Goal: Task Accomplishment & Management: Manage account settings

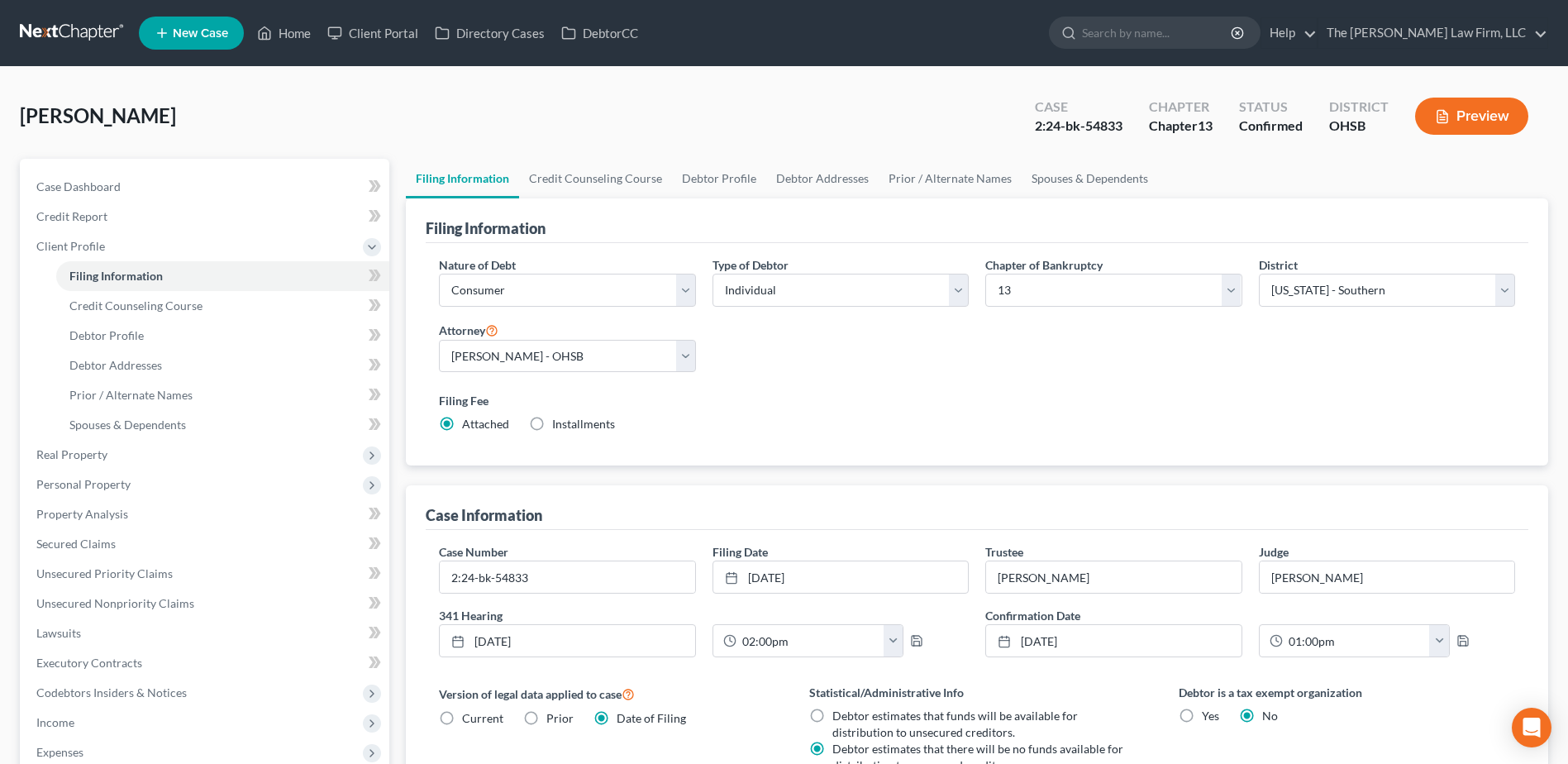
select select "1"
select select "0"
select select "3"
select select "62"
select select "0"
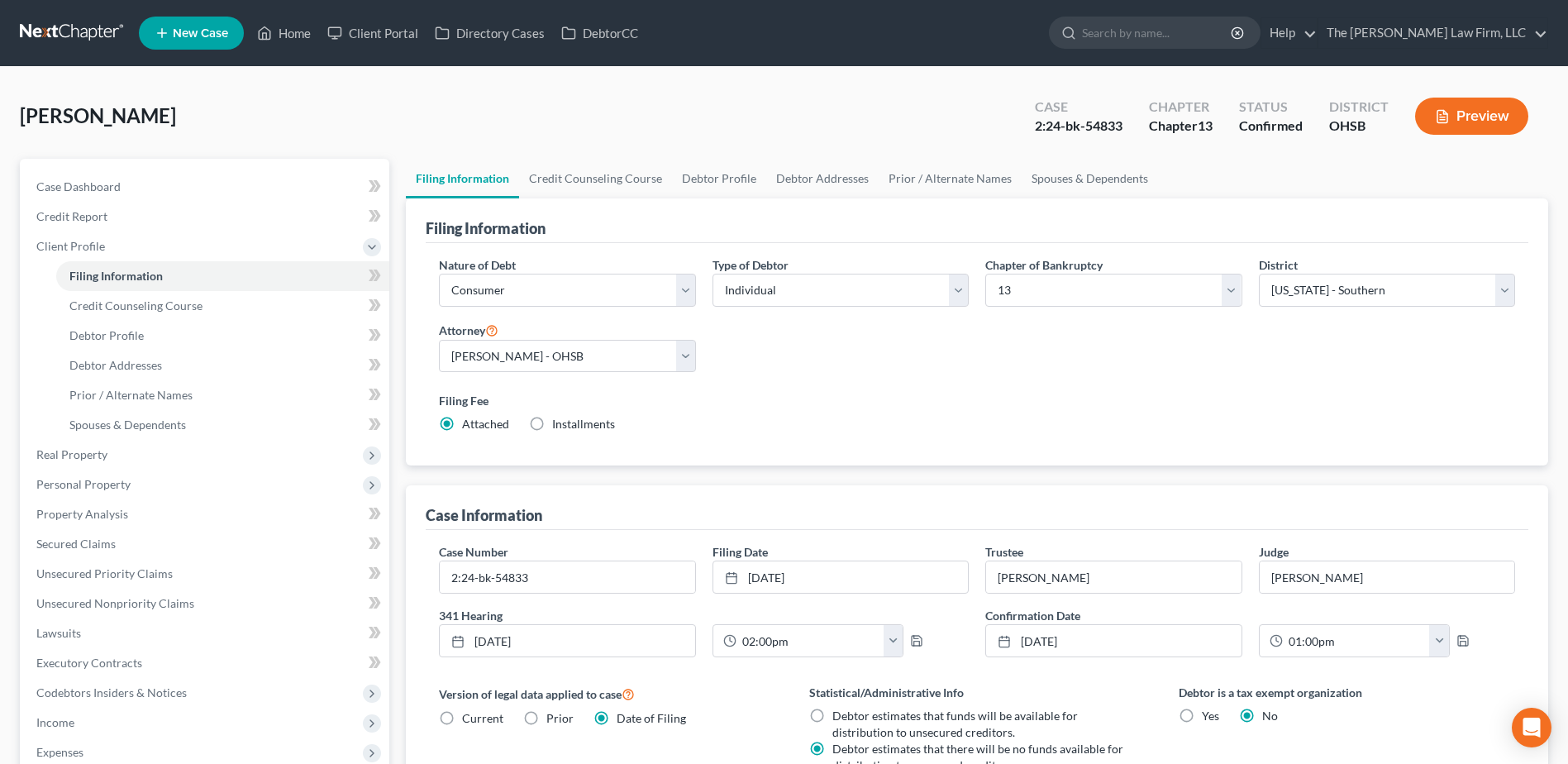
select select "36"
click at [54, 26] on link at bounding box center [72, 33] width 105 height 30
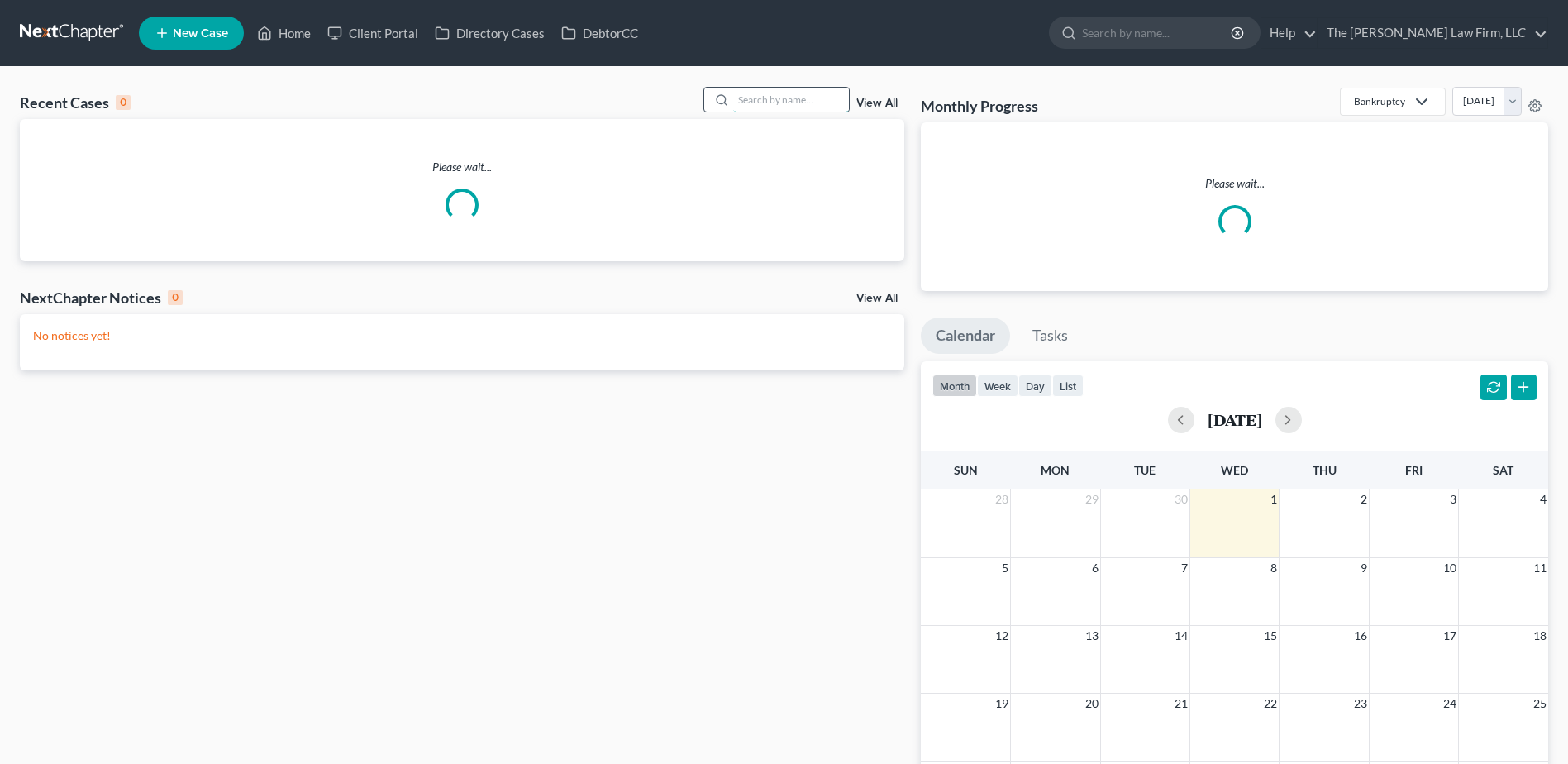
click at [811, 103] on input "search" at bounding box center [791, 100] width 116 height 24
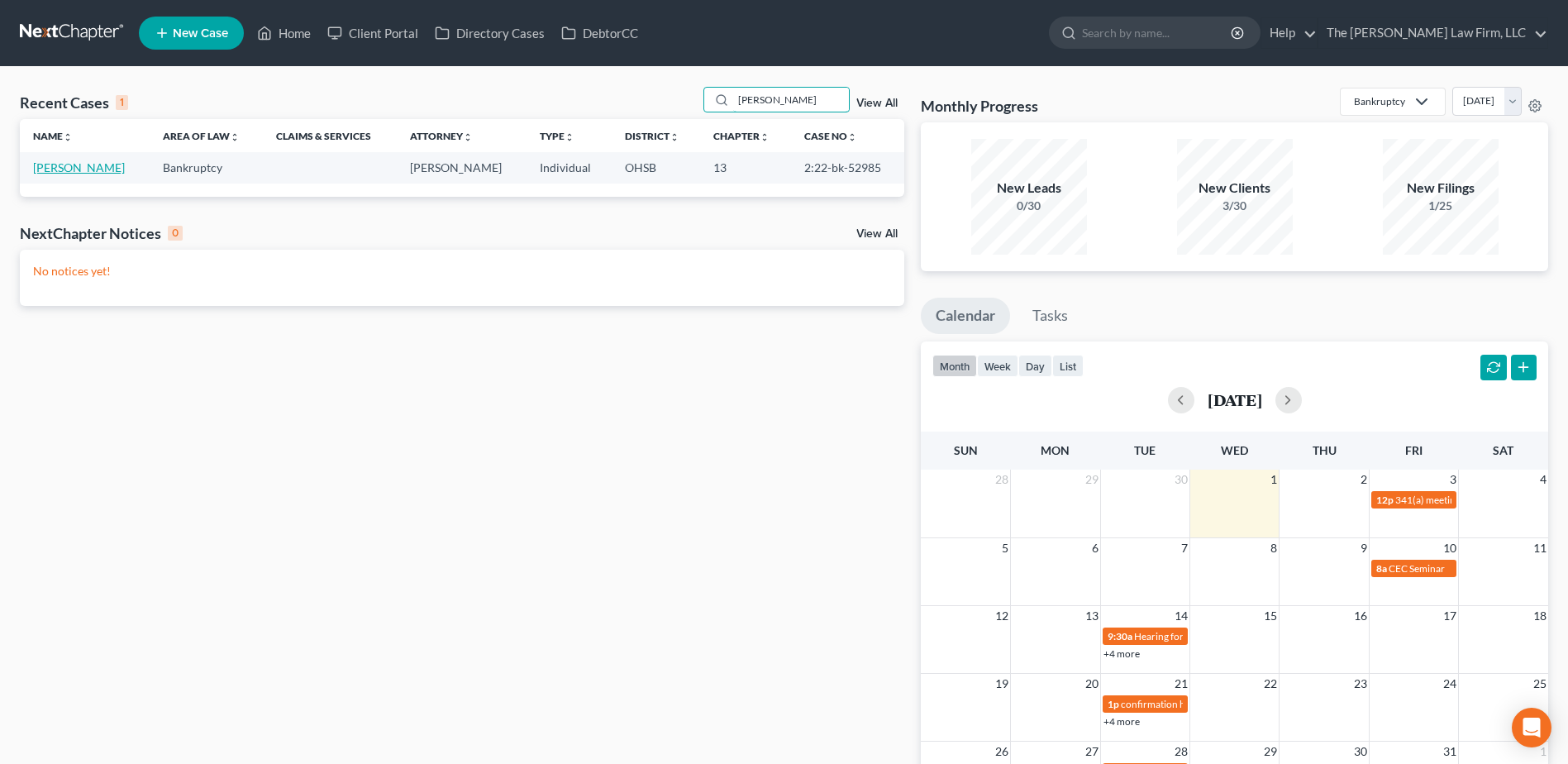
type input "[PERSON_NAME]"
click at [61, 167] on link "[PERSON_NAME]" at bounding box center [78, 167] width 91 height 14
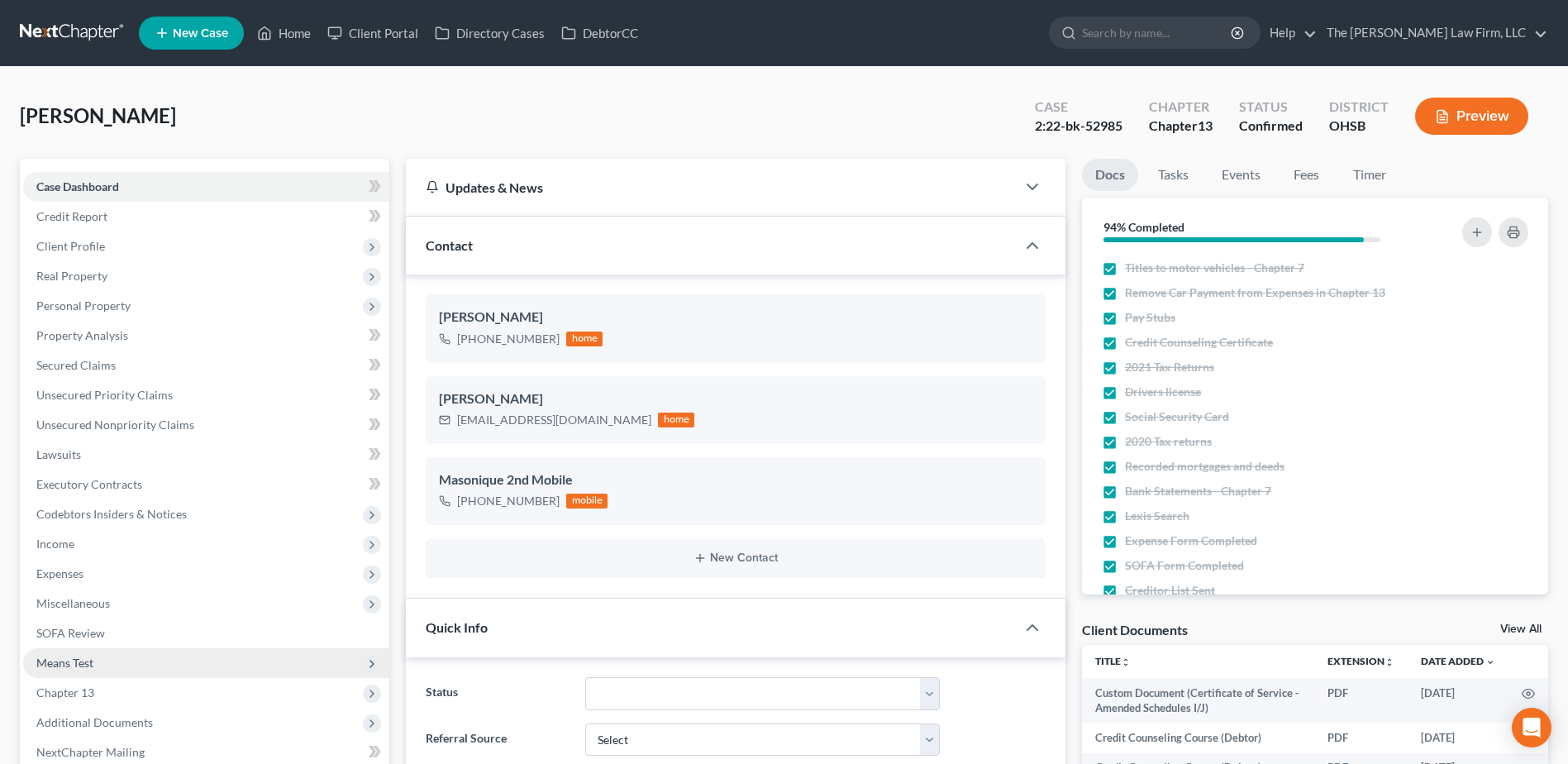
scroll to position [4248, 0]
click at [72, 653] on span "Means Test" at bounding box center [206, 663] width 367 height 30
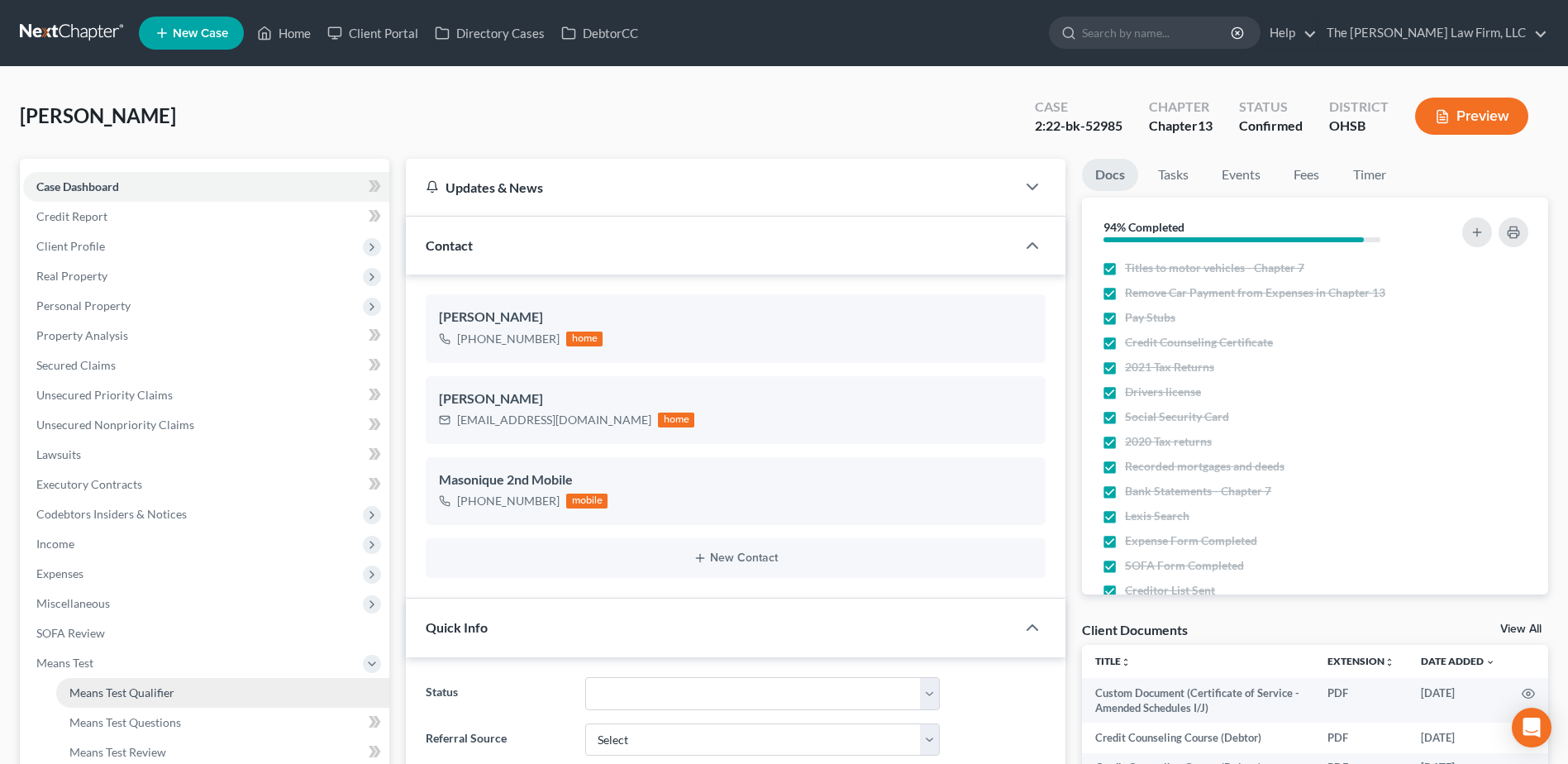
click at [173, 686] on span "Means Test Qualifier" at bounding box center [121, 692] width 105 height 14
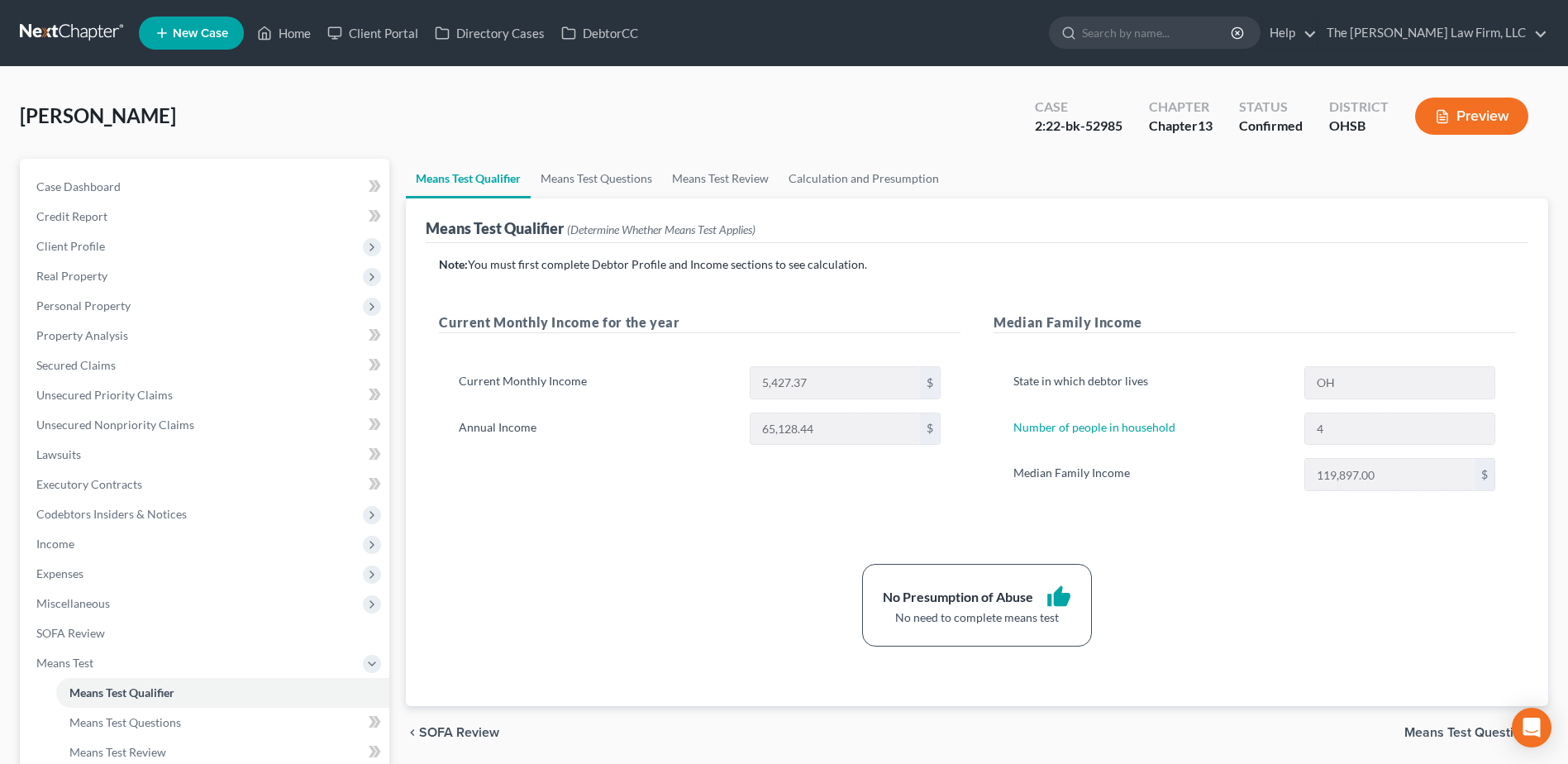
click at [90, 25] on link at bounding box center [72, 33] width 105 height 30
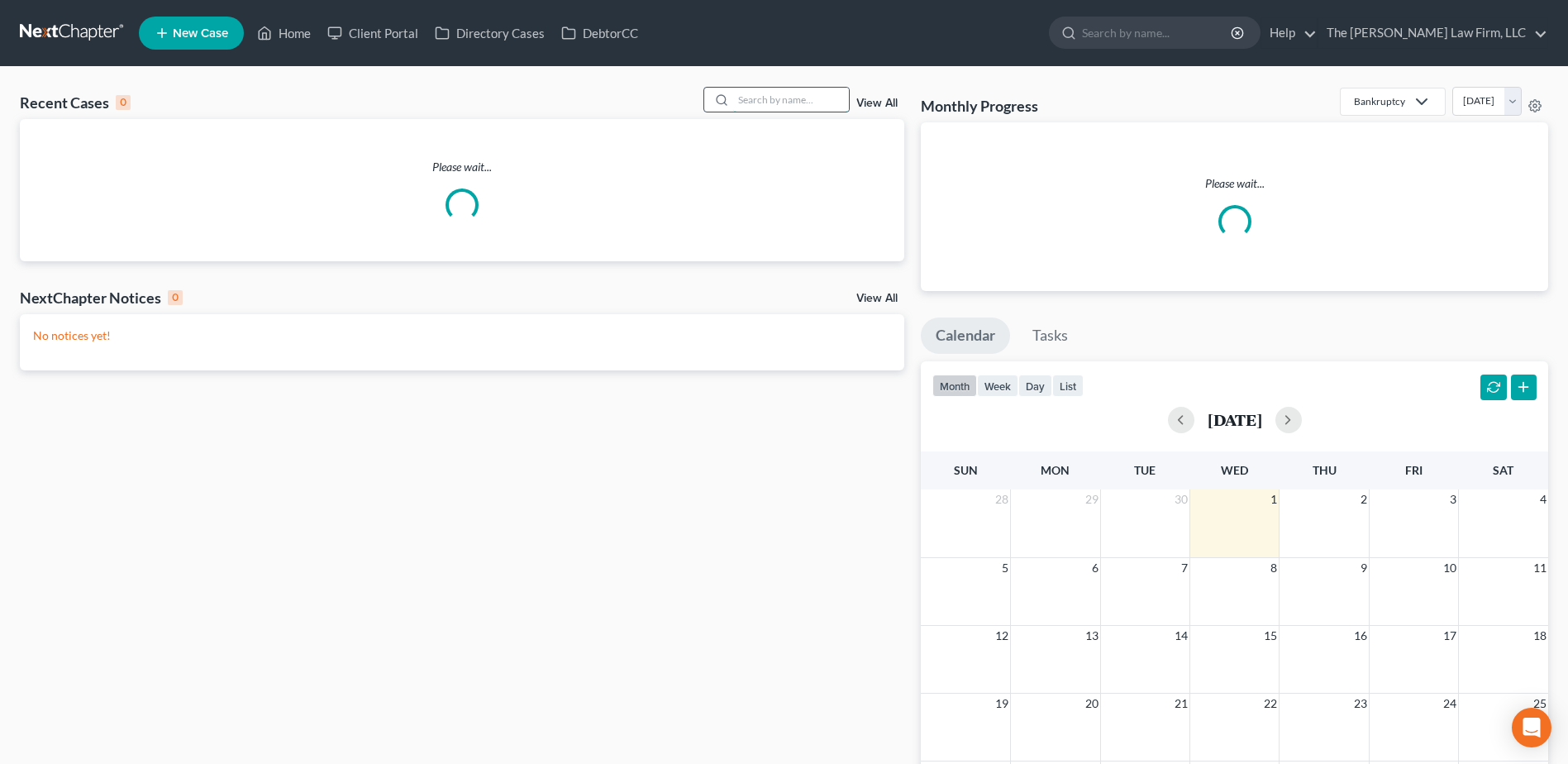
click at [780, 103] on input "search" at bounding box center [791, 100] width 116 height 24
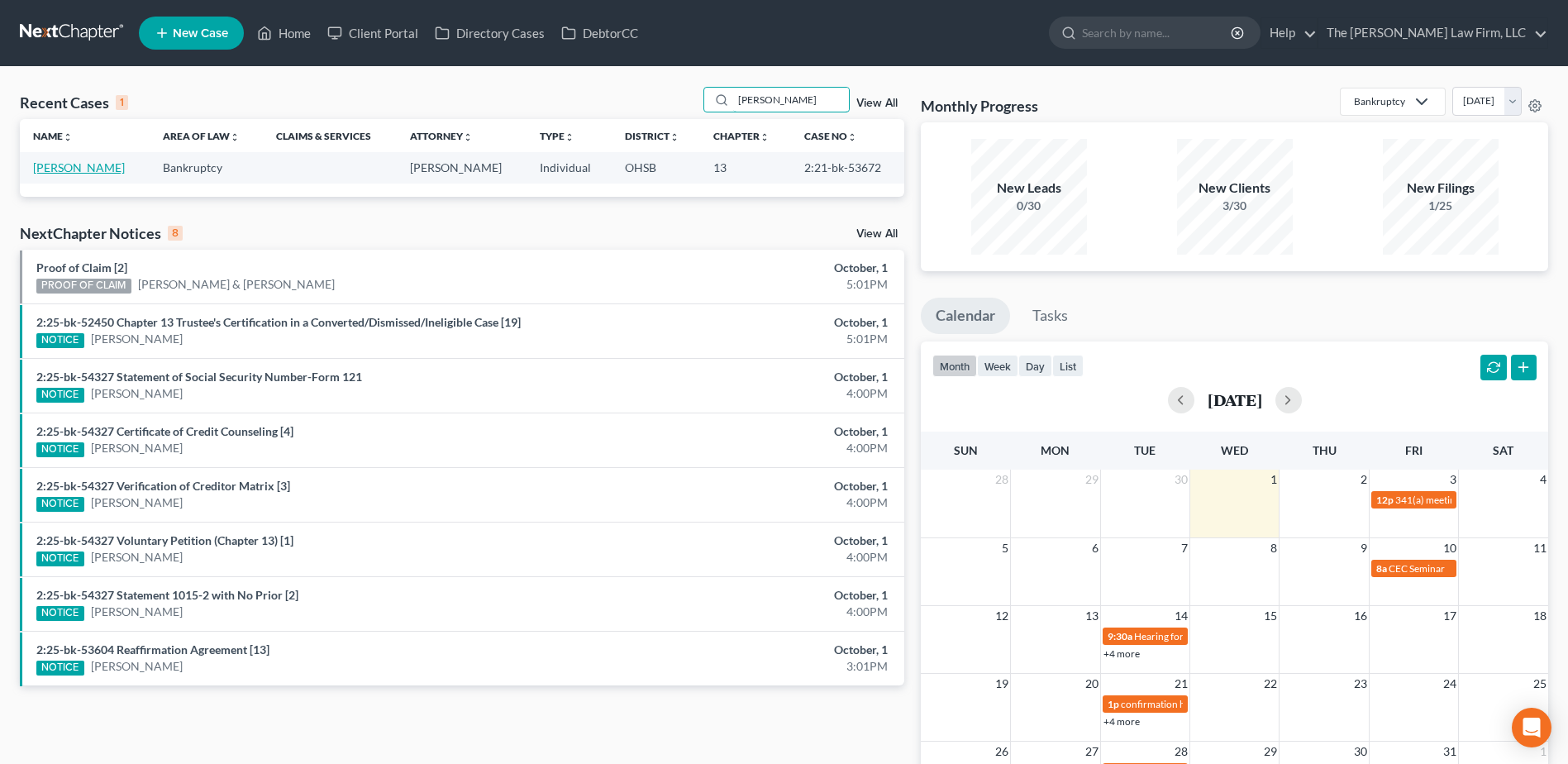
type input "krus"
click at [83, 160] on link "Kruszynski, Ryan" at bounding box center [78, 167] width 91 height 14
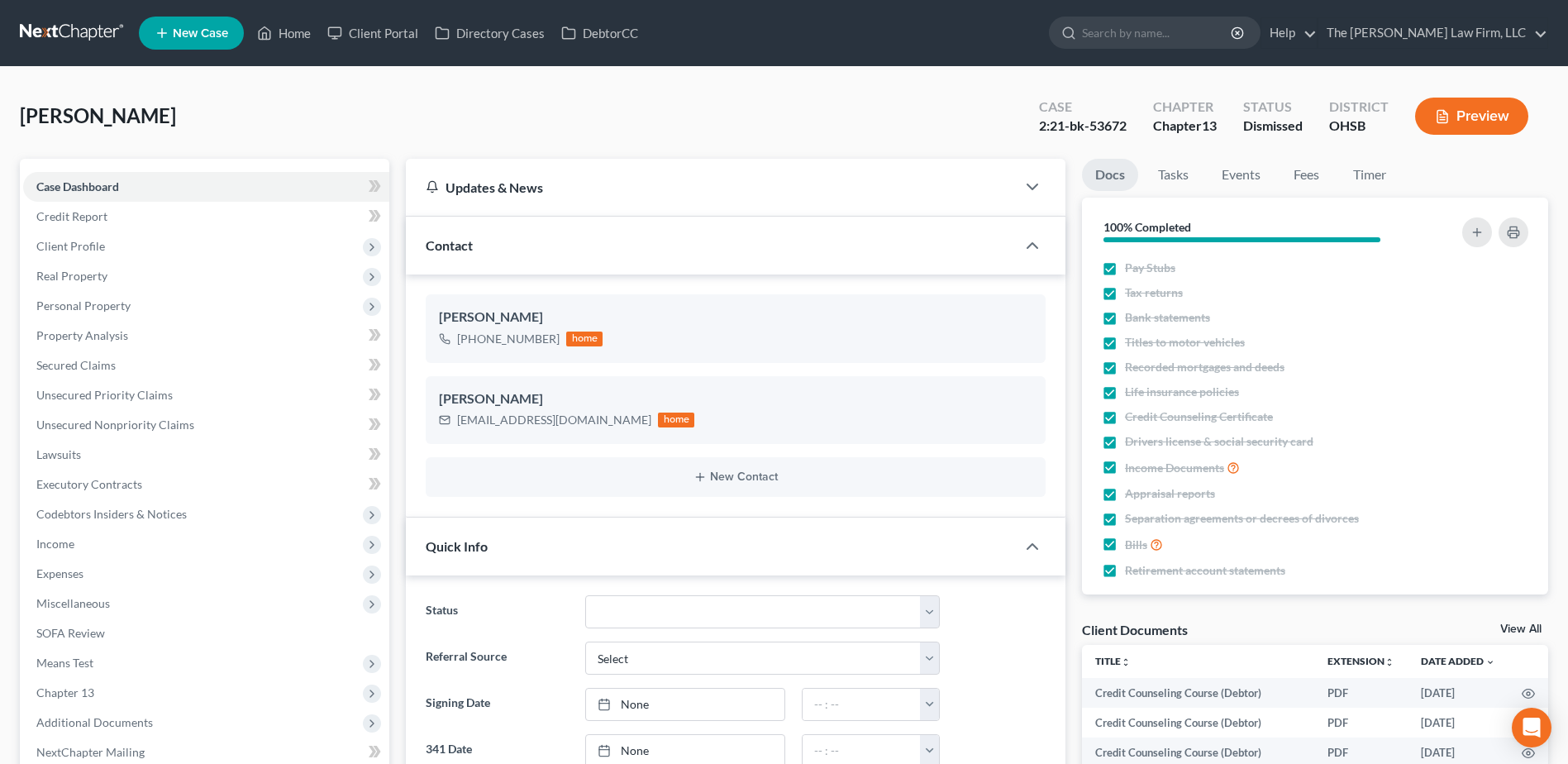
scroll to position [878, 0]
click at [89, 25] on link at bounding box center [72, 33] width 105 height 30
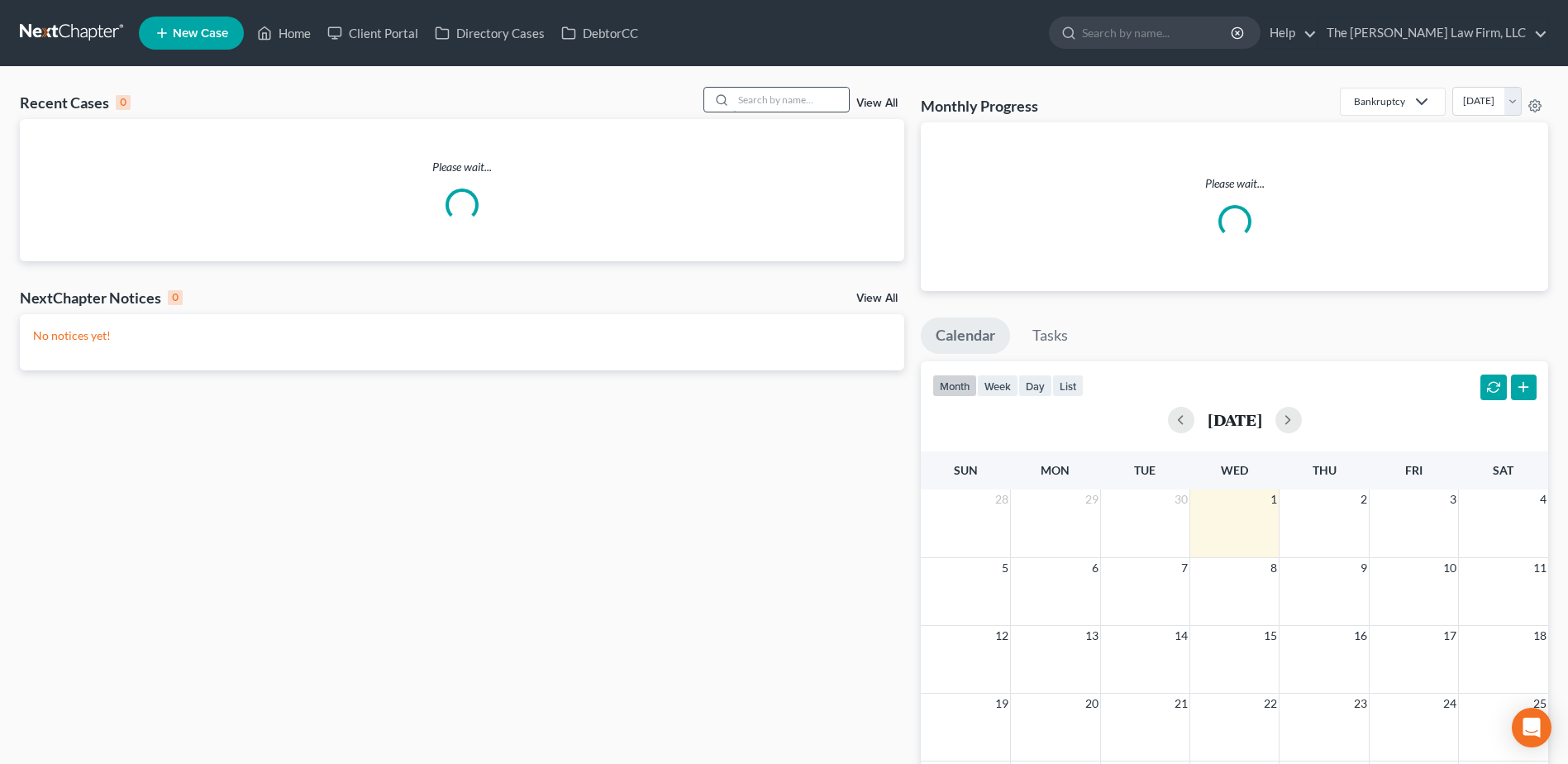
click at [820, 105] on input "search" at bounding box center [791, 100] width 116 height 24
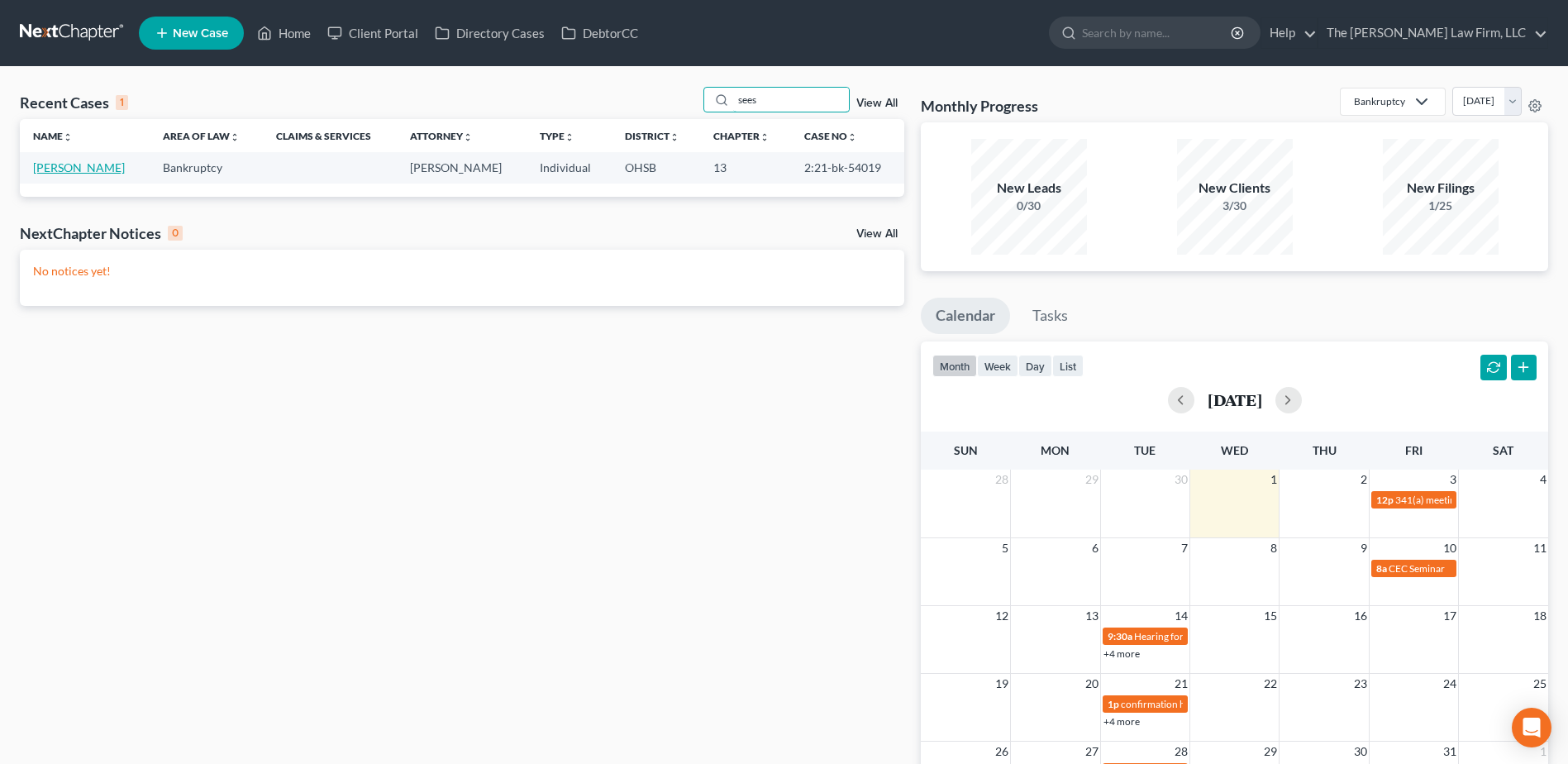
type input "sees"
click at [52, 169] on link "Seese, Eric" at bounding box center [78, 167] width 91 height 14
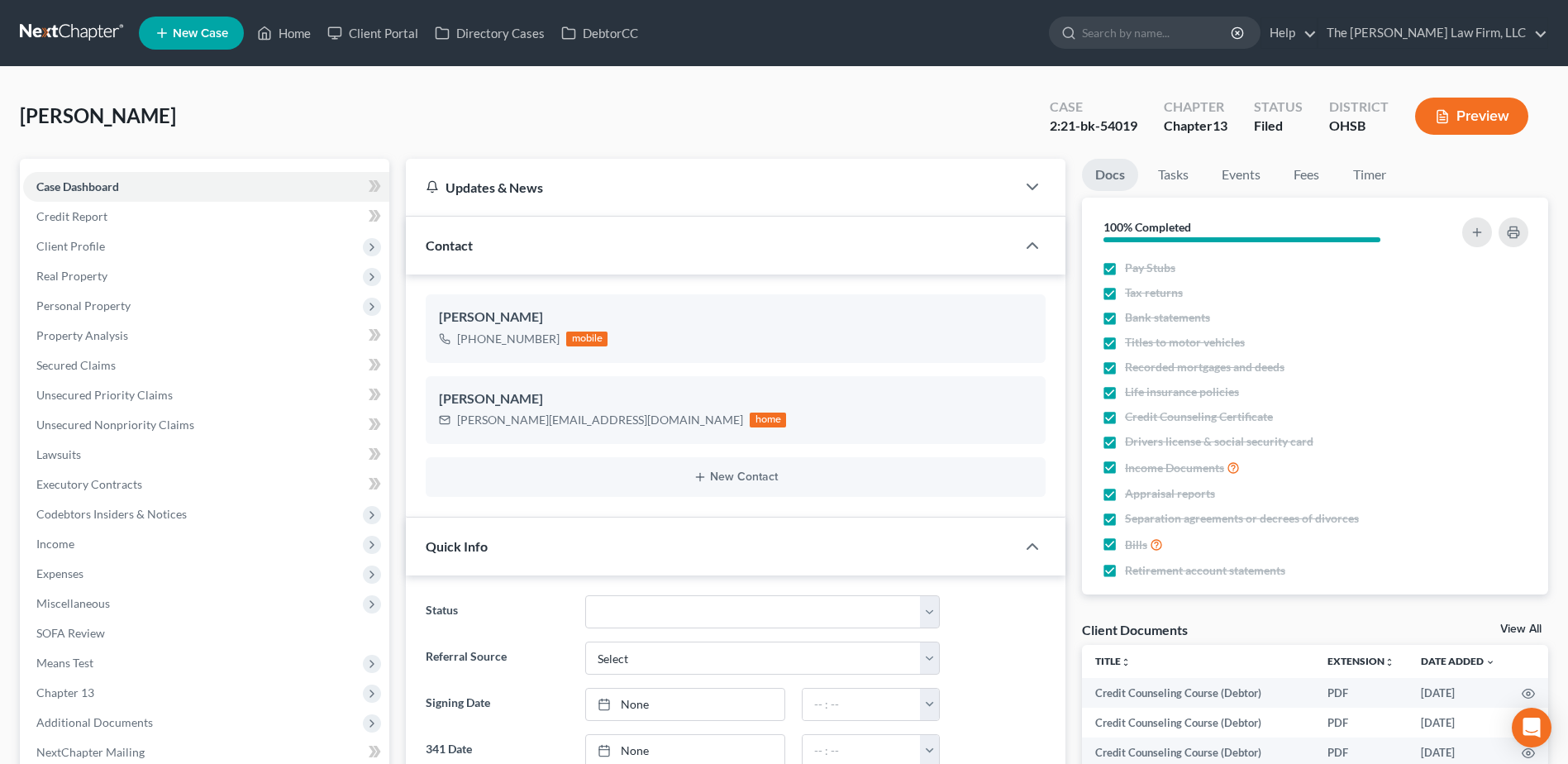
scroll to position [413, 0]
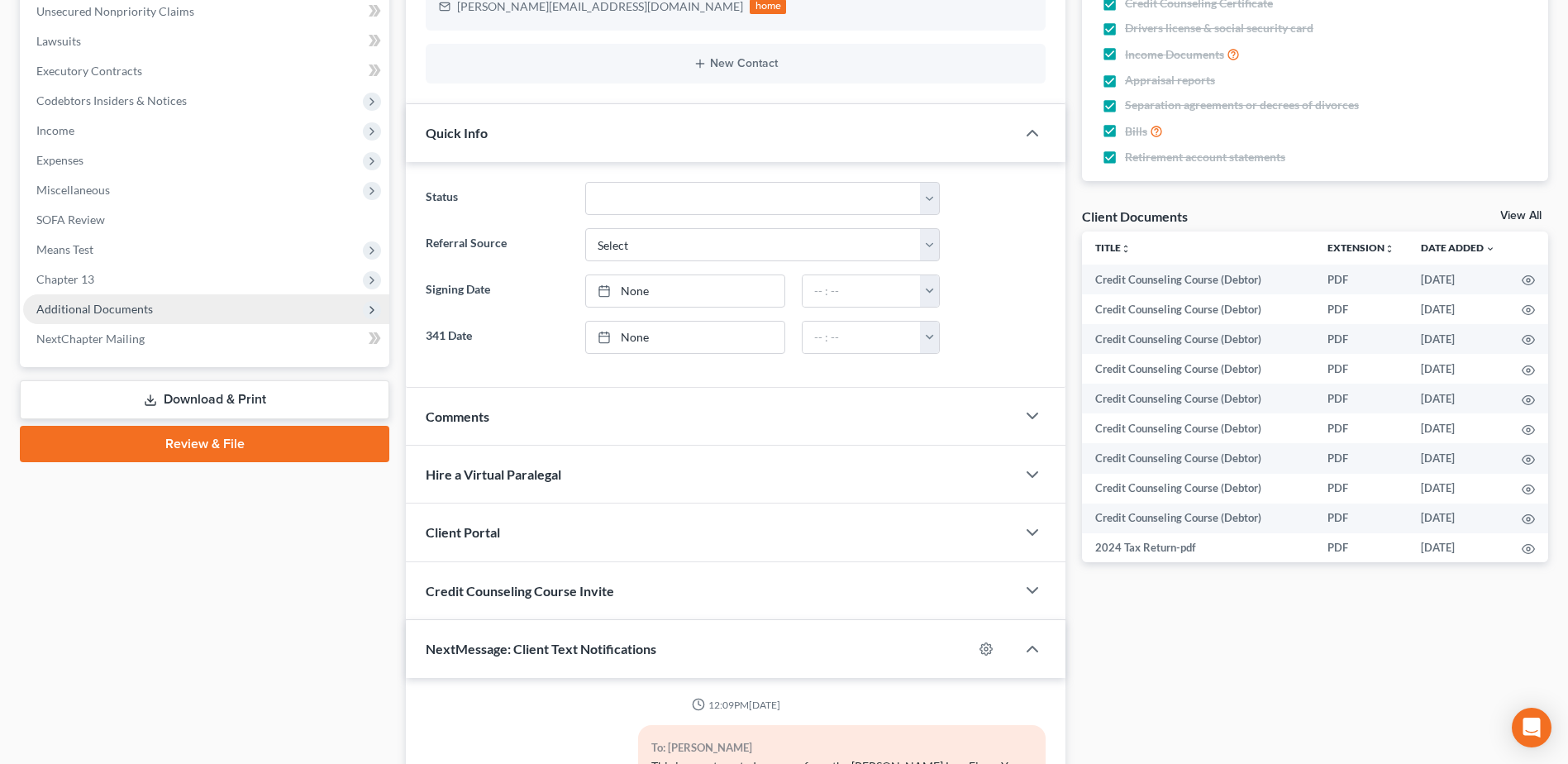
click at [117, 315] on span "Additional Documents" at bounding box center [206, 309] width 367 height 30
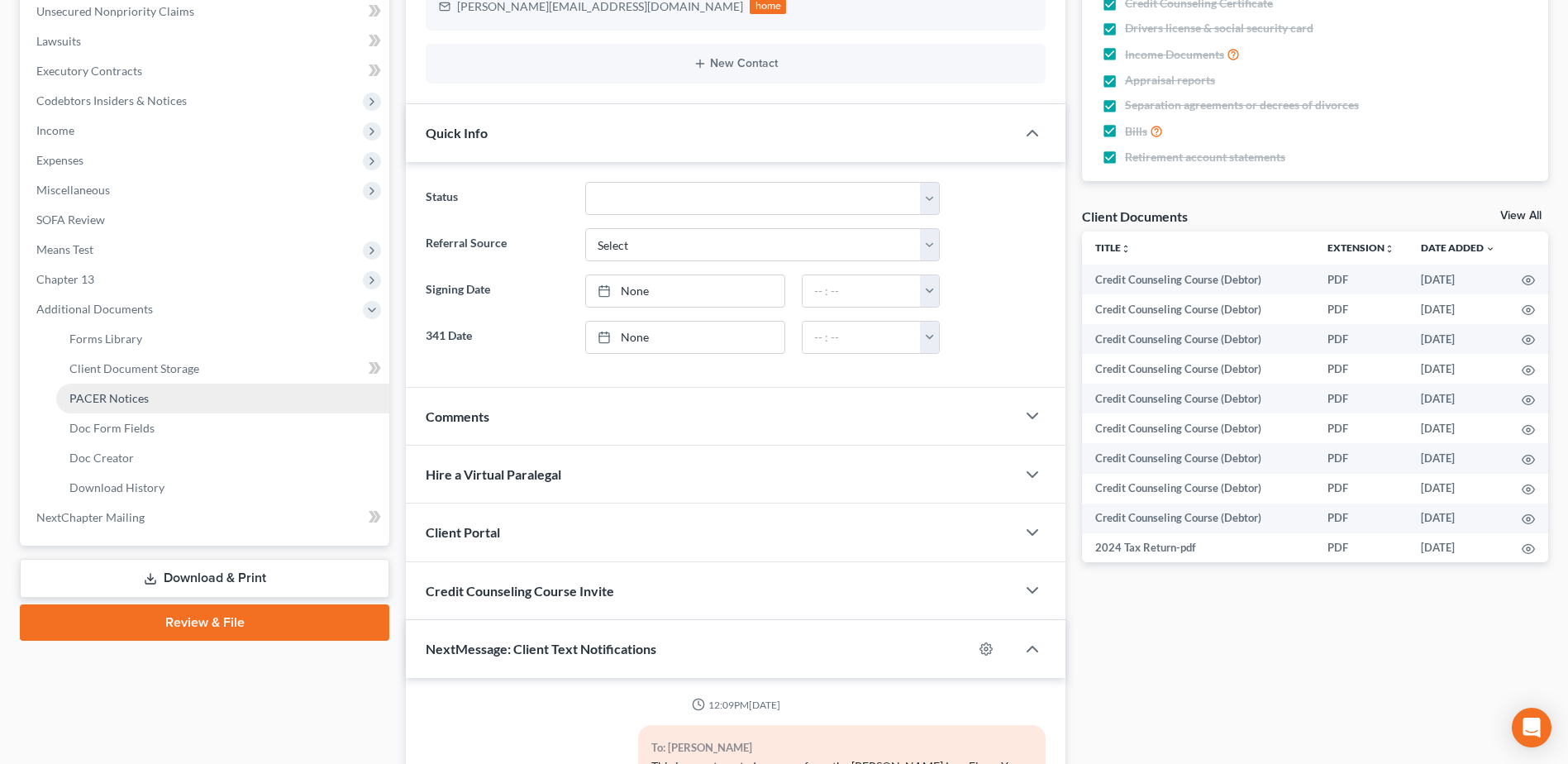
scroll to position [735, 0]
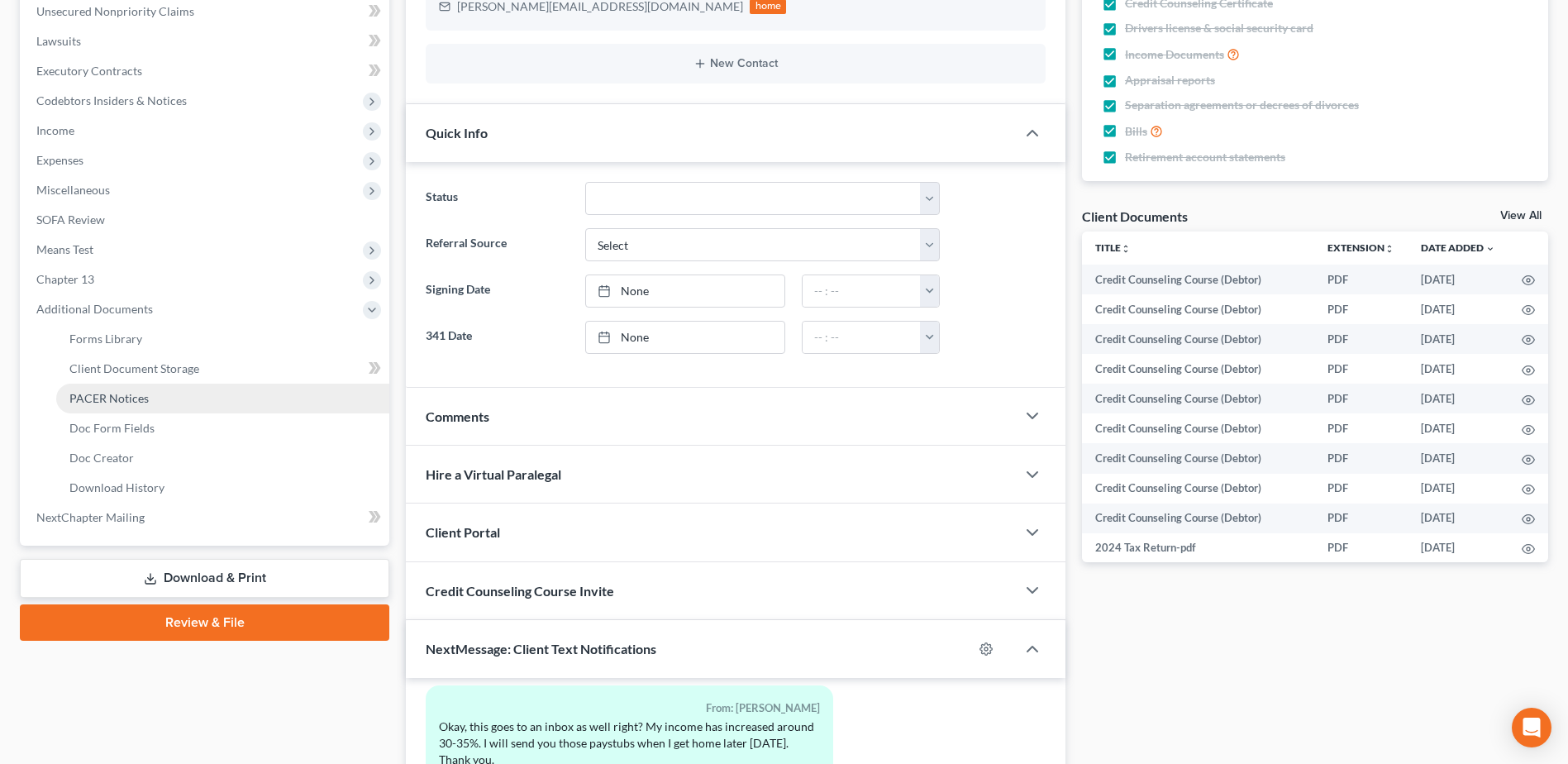
click at [105, 398] on span "PACER Notices" at bounding box center [108, 397] width 79 height 14
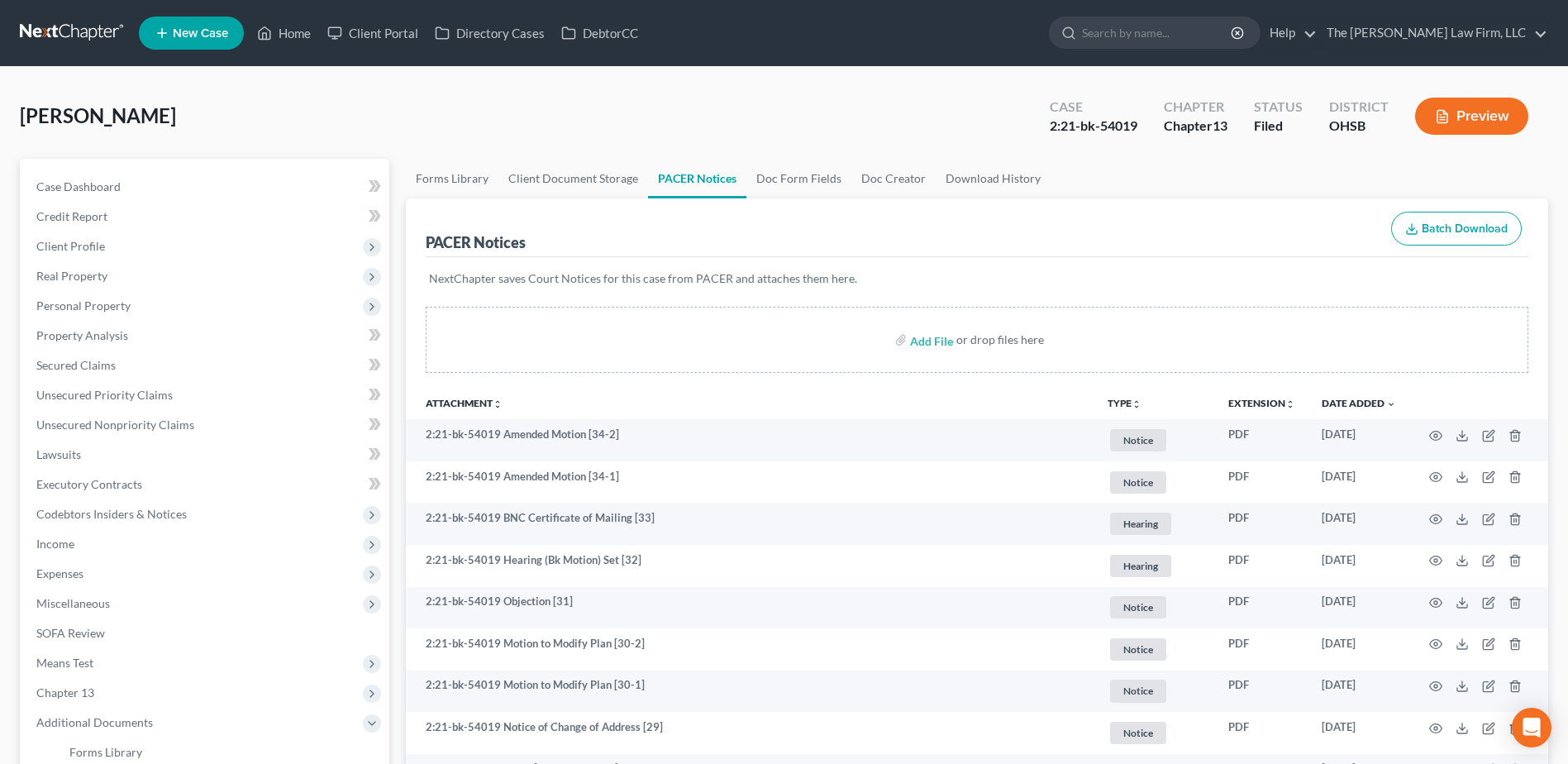
click at [72, 21] on link at bounding box center [72, 33] width 105 height 30
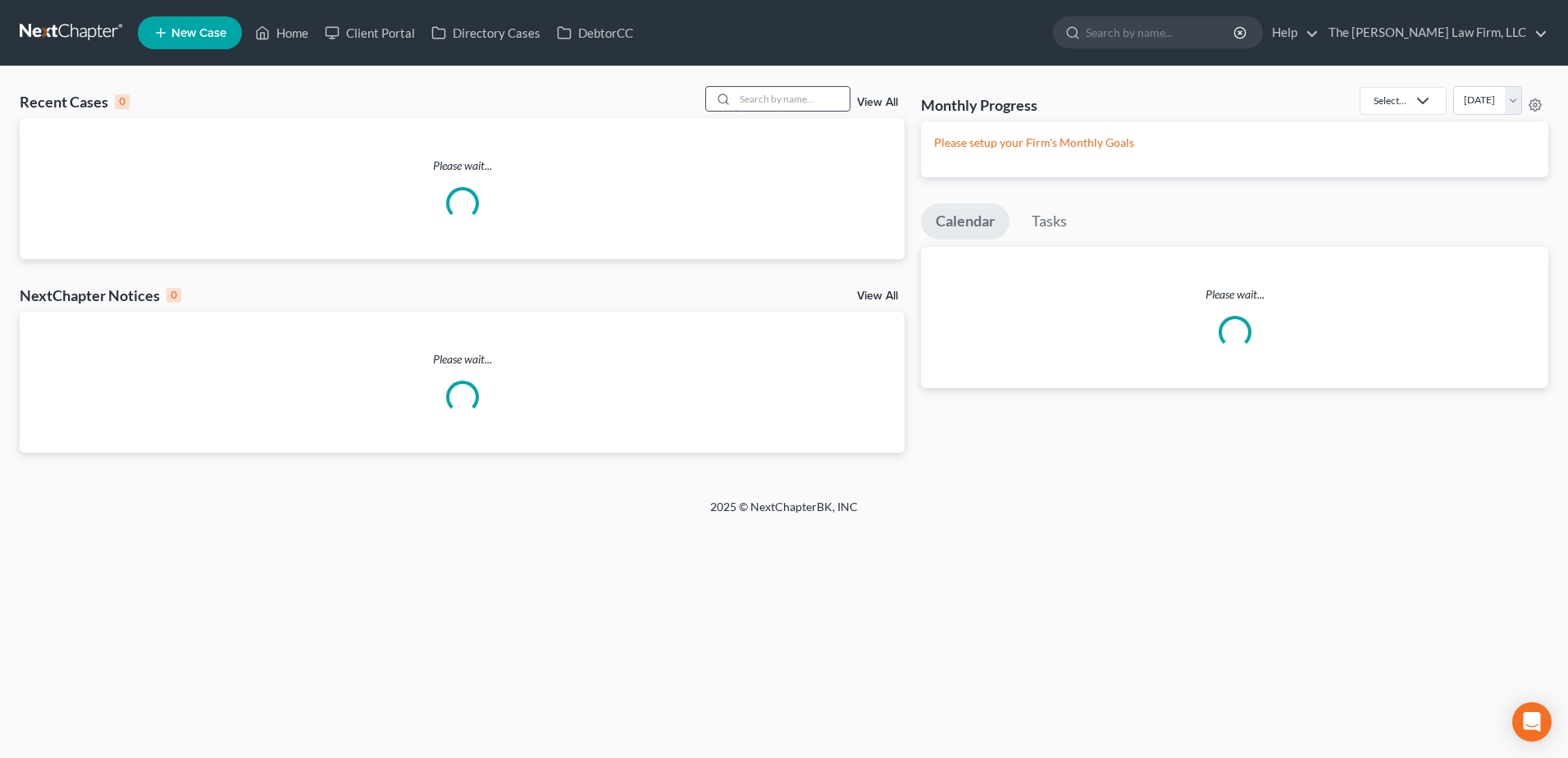
click at [765, 101] on input "search" at bounding box center [792, 99] width 115 height 24
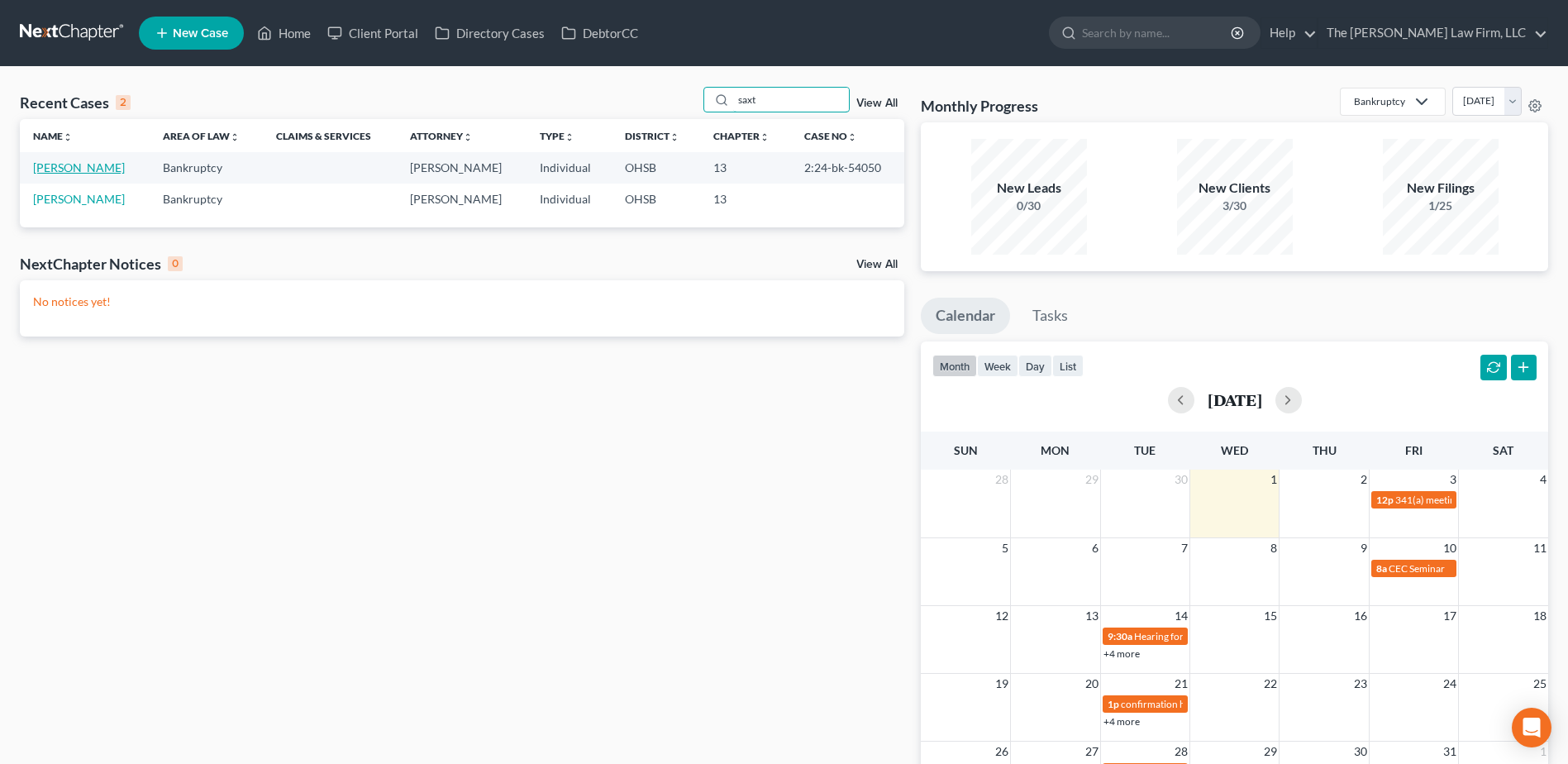
type input "saxt"
click at [89, 168] on link "[PERSON_NAME]" at bounding box center [78, 167] width 91 height 14
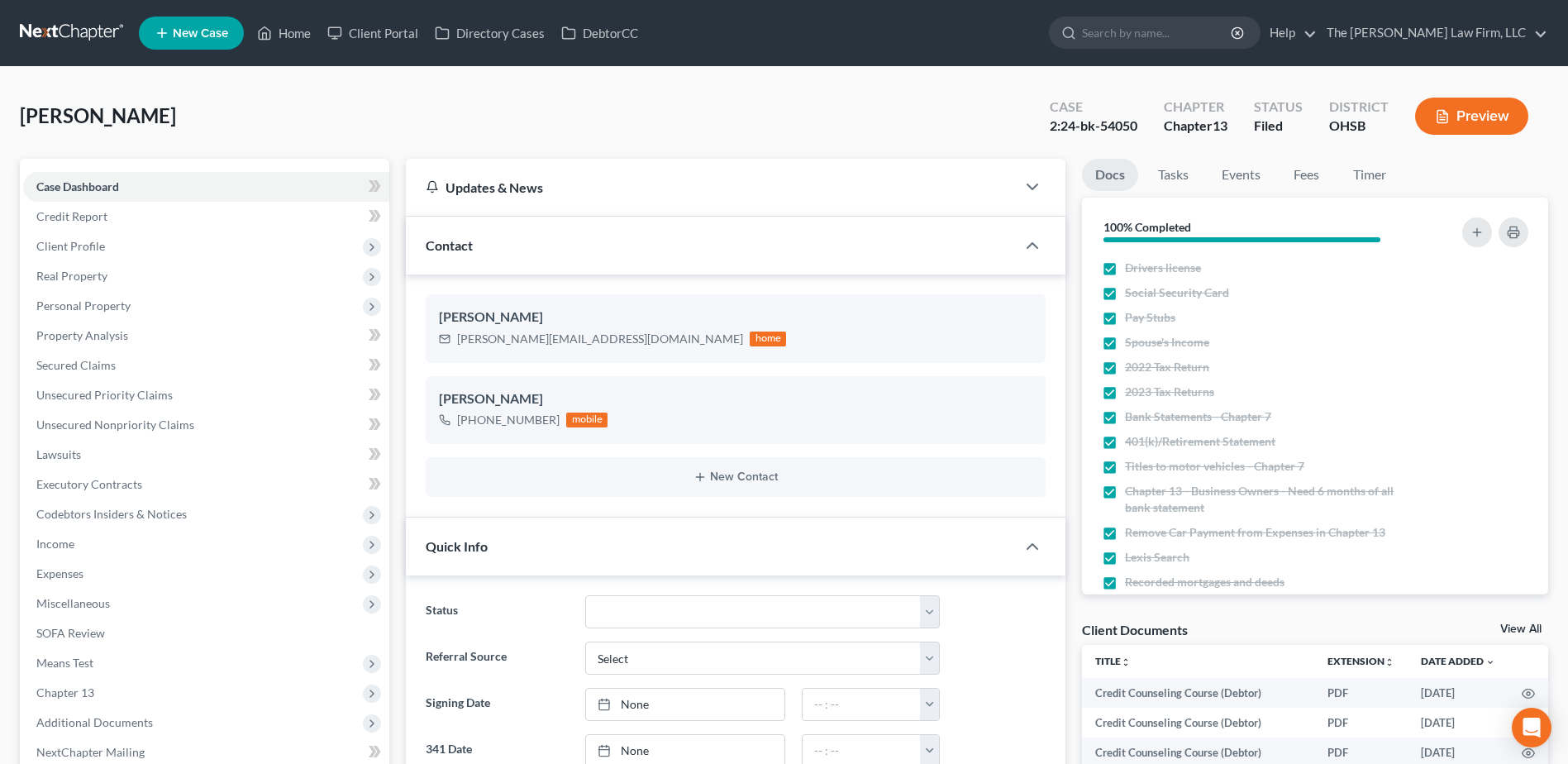
click at [61, 20] on link at bounding box center [72, 33] width 105 height 30
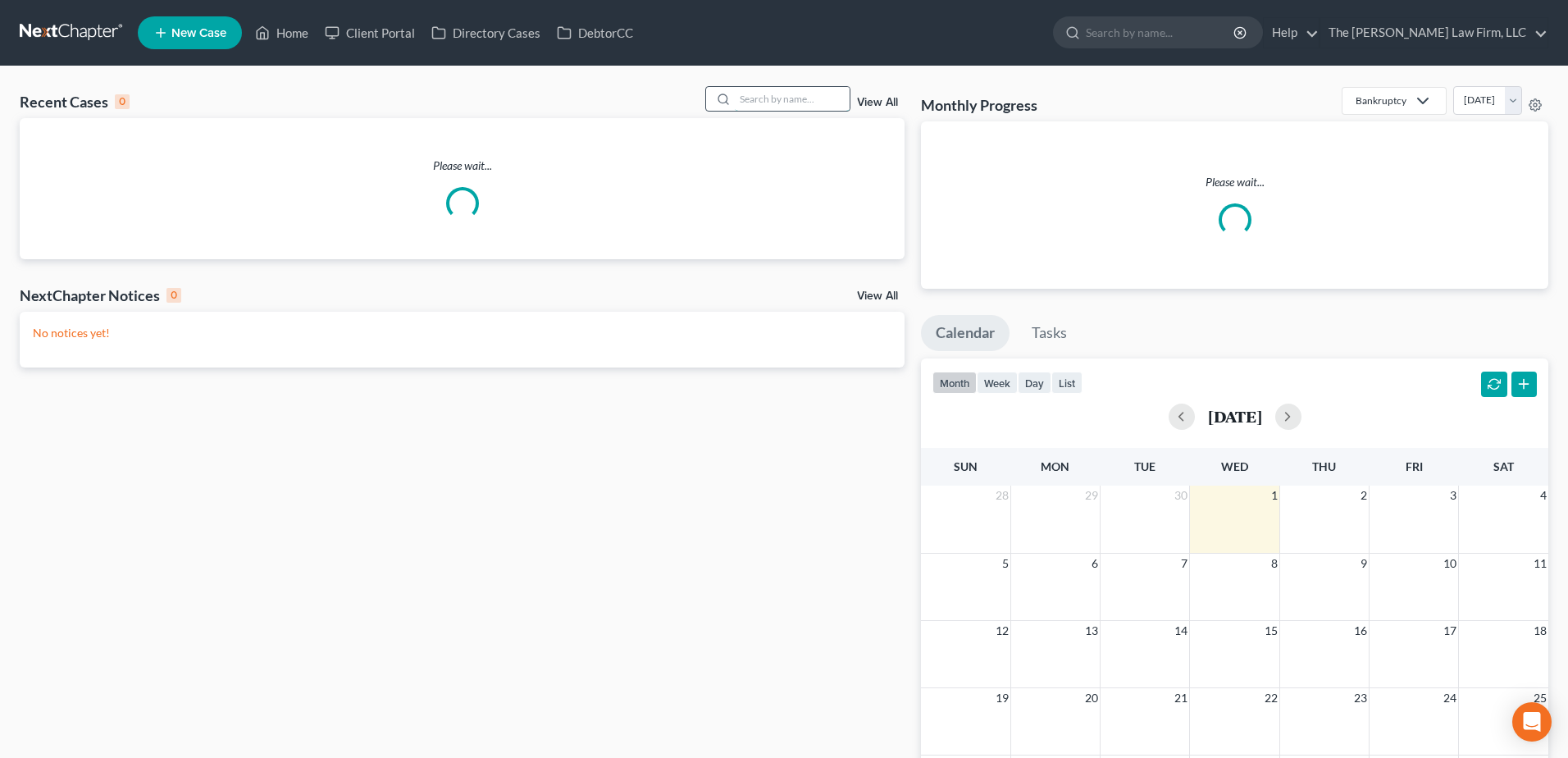
click at [750, 101] on input "search" at bounding box center [792, 99] width 115 height 24
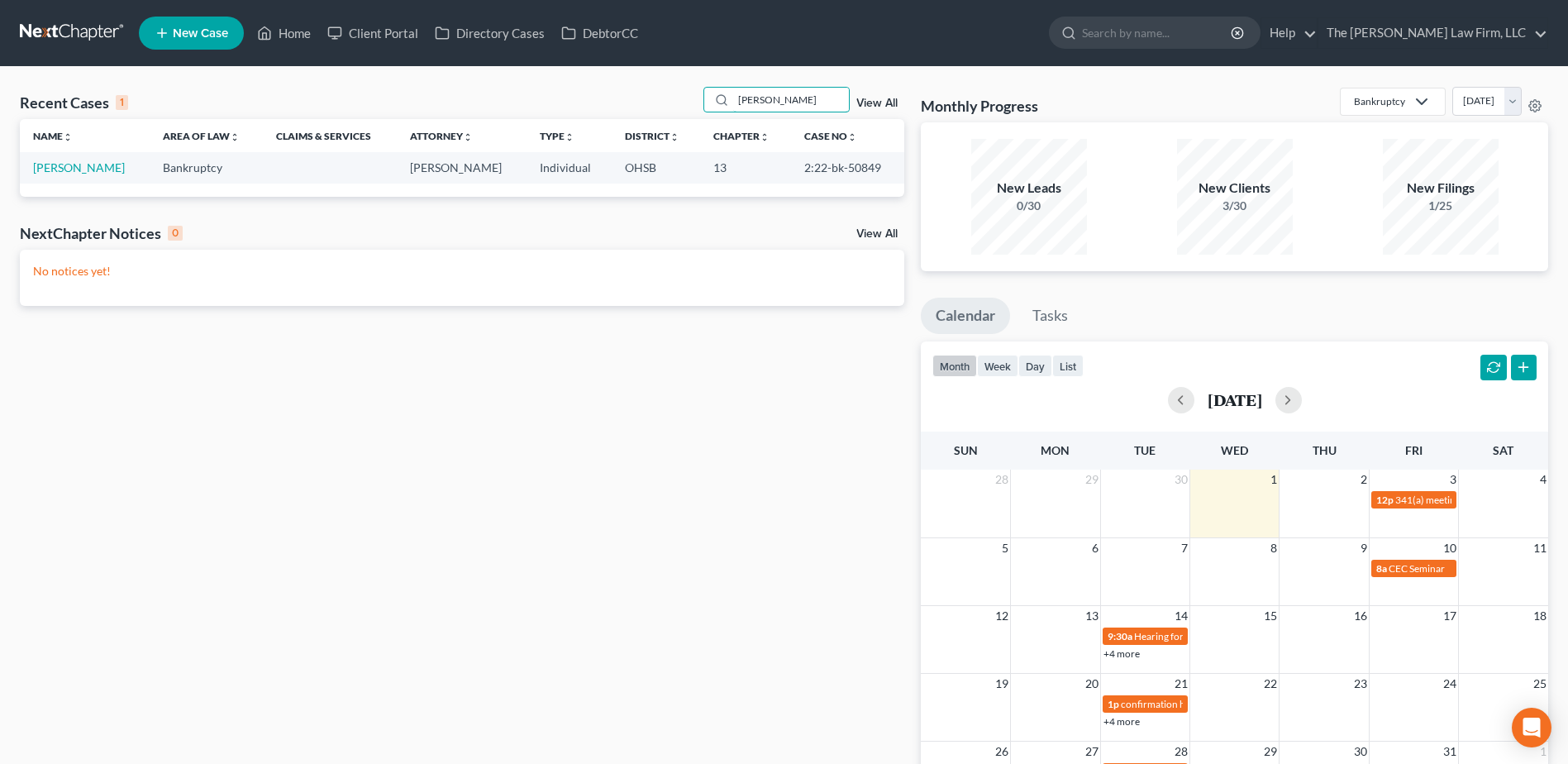
type input "[PERSON_NAME]"
click at [64, 163] on link "[PERSON_NAME]" at bounding box center [78, 167] width 91 height 14
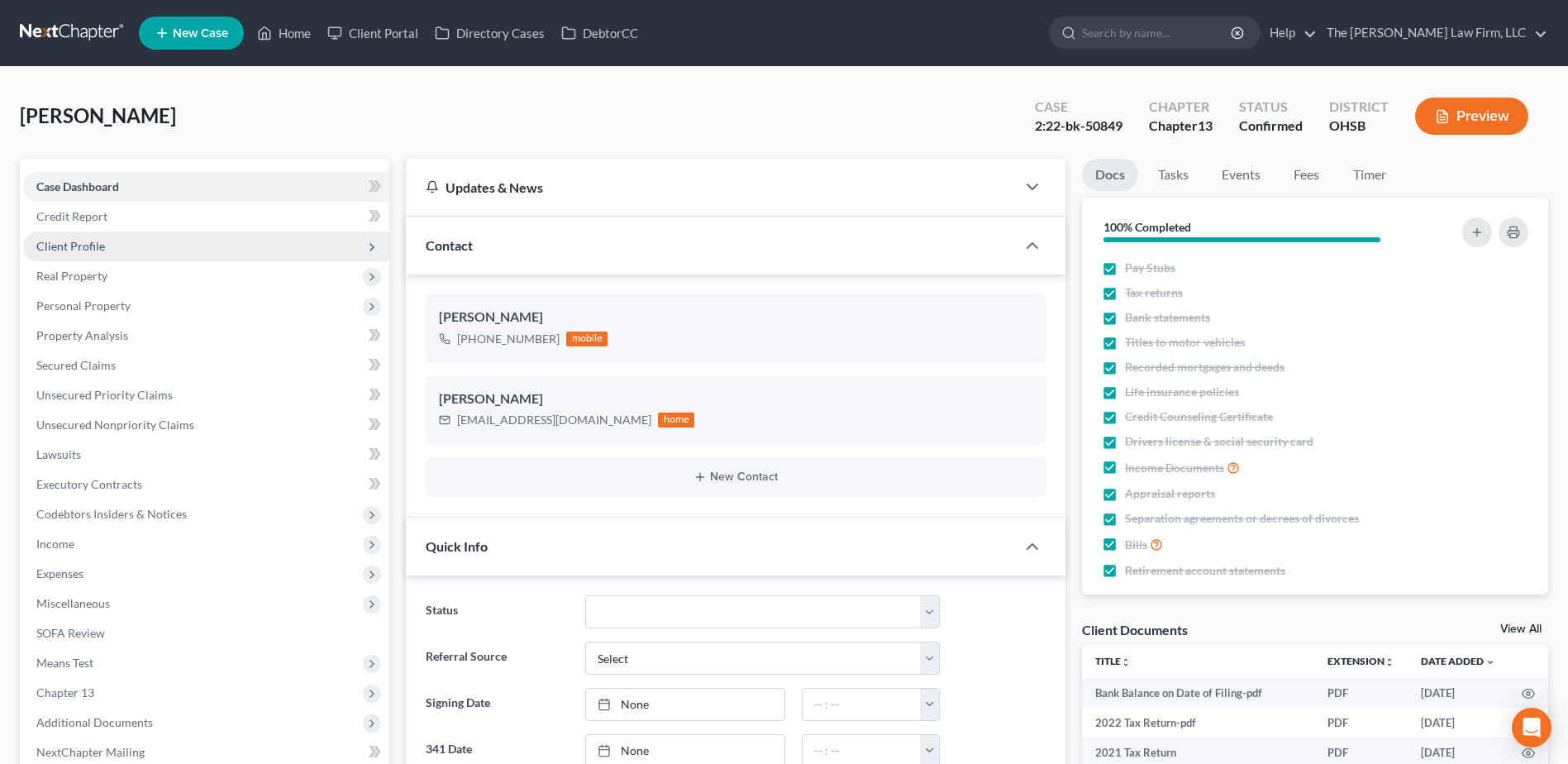
click at [66, 248] on span "Client Profile" at bounding box center [71, 245] width 69 height 14
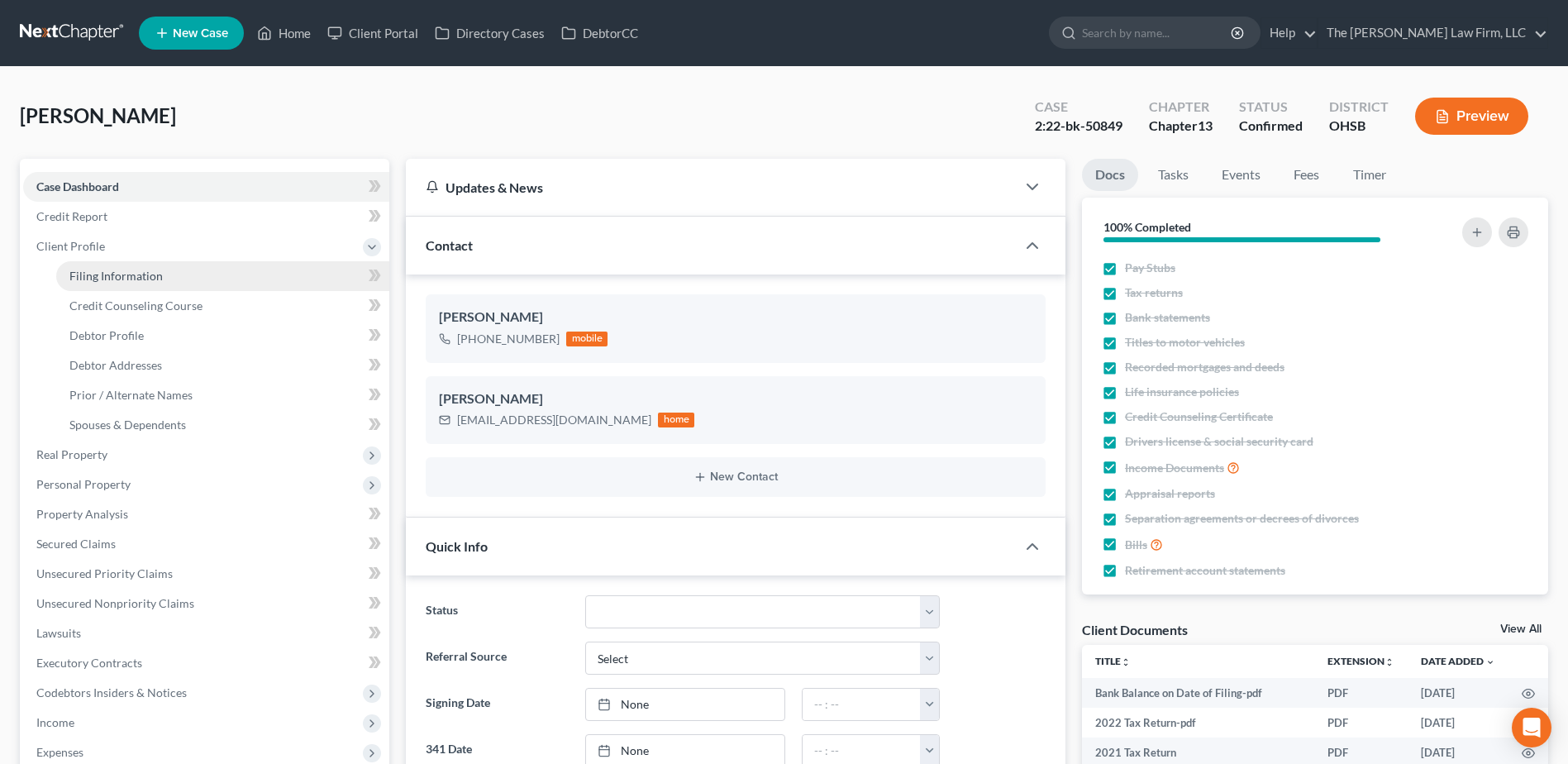
click at [94, 269] on span "Filing Information" at bounding box center [116, 275] width 93 height 14
select select "1"
select select "0"
select select "3"
select select "36"
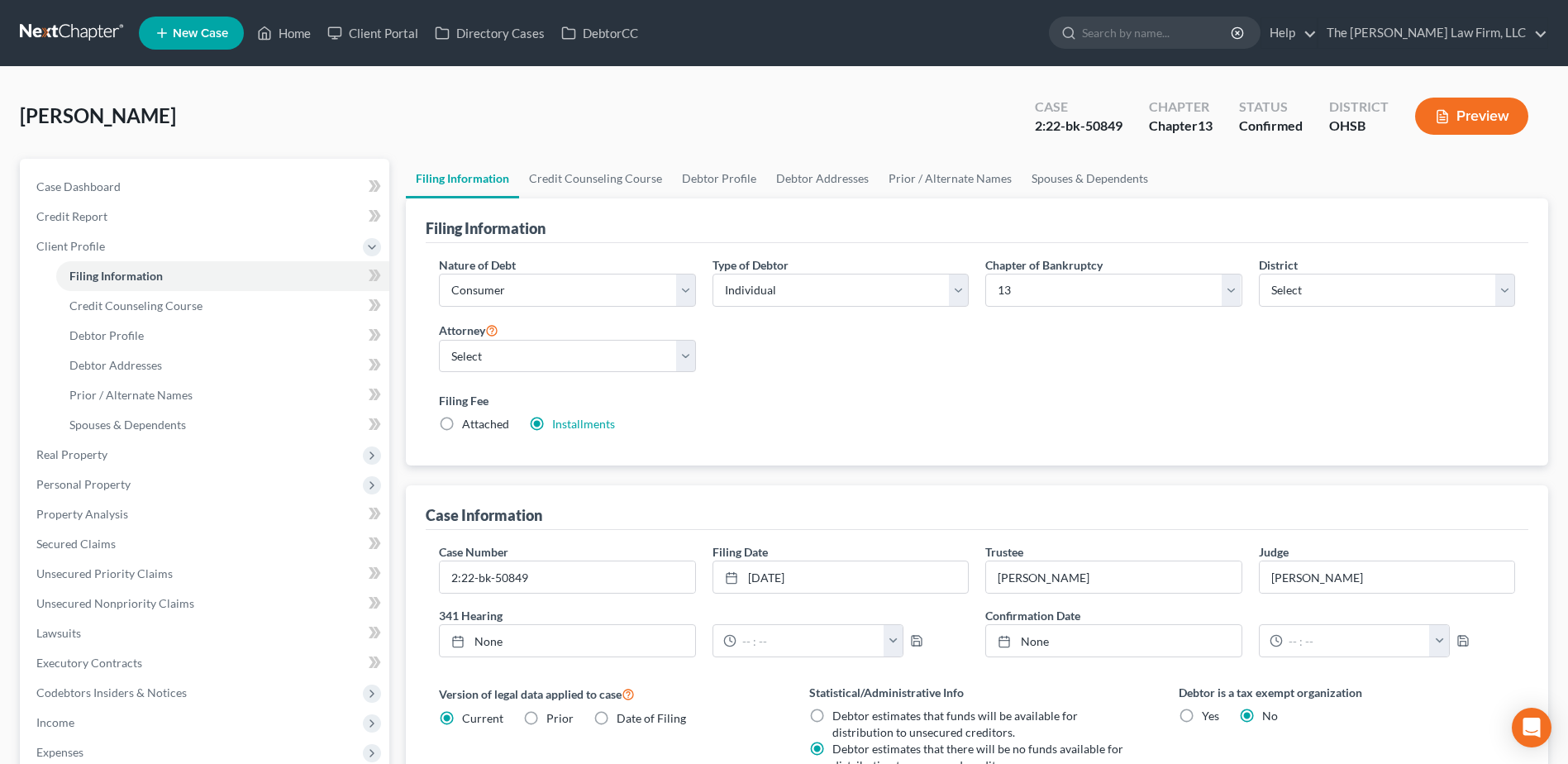
scroll to position [353, 0]
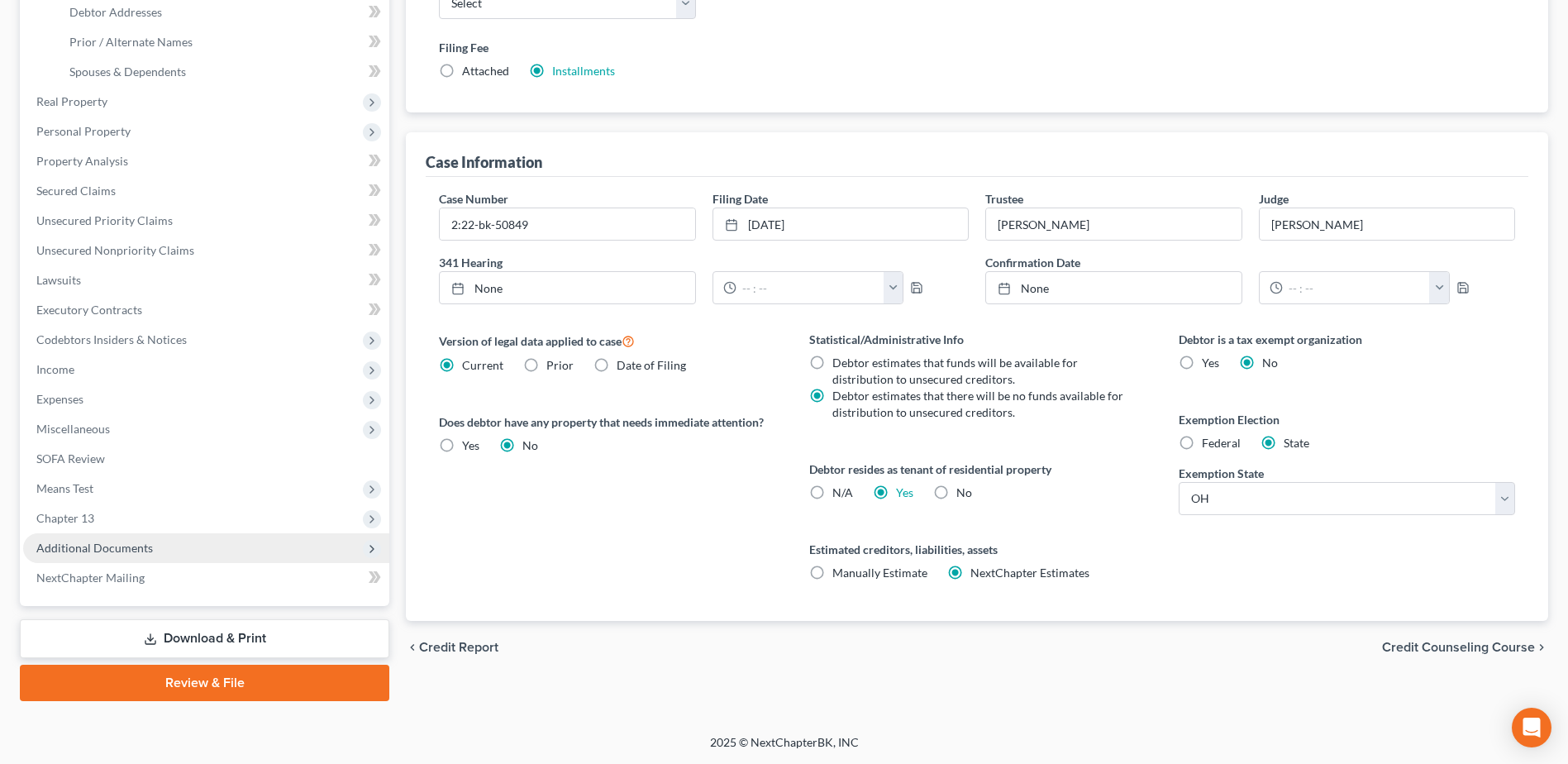
click at [133, 549] on span "Additional Documents" at bounding box center [94, 547] width 117 height 14
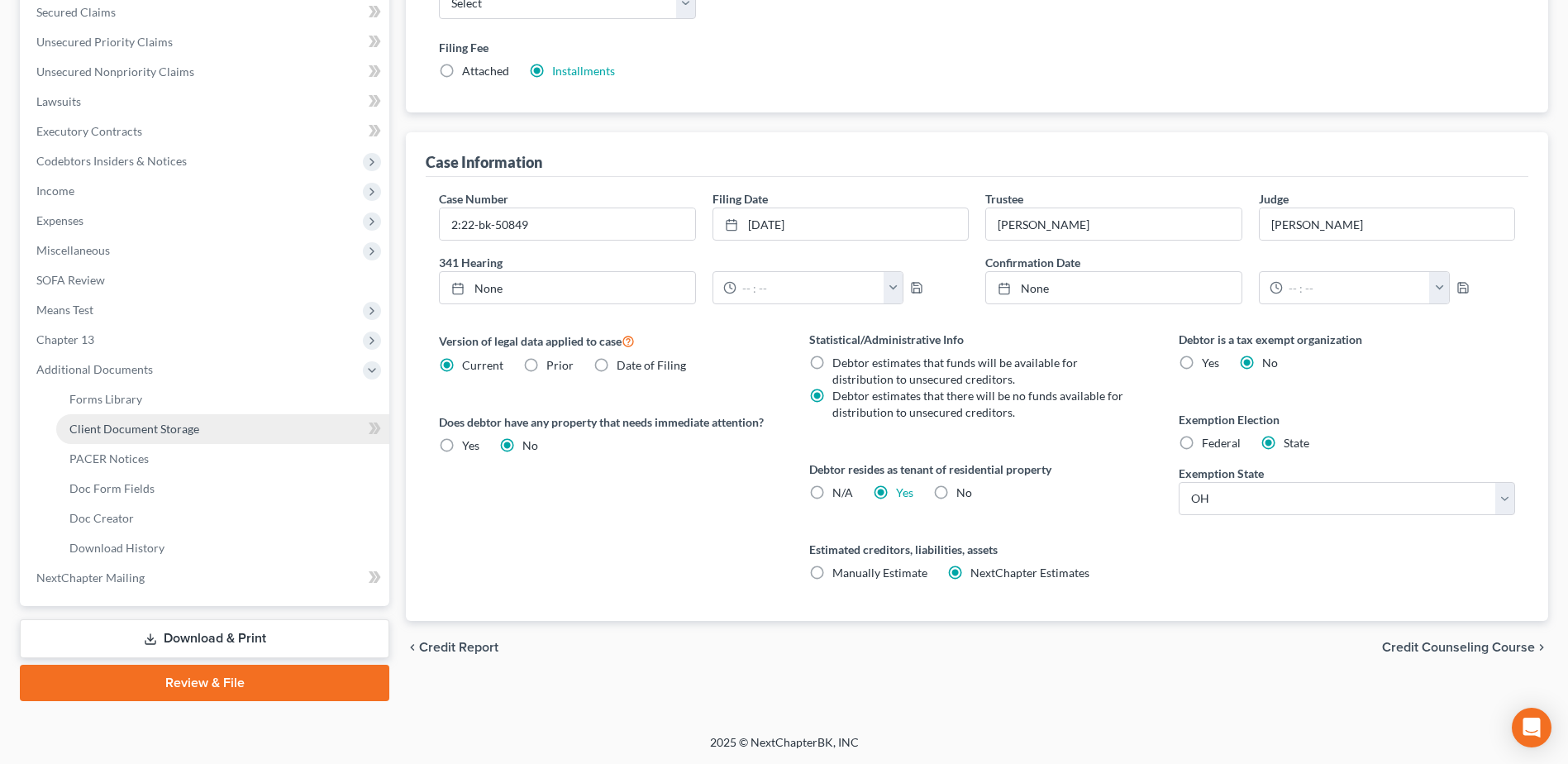
click at [165, 415] on link "Client Document Storage" at bounding box center [222, 429] width 333 height 30
select select "61"
select select "7"
select select "37"
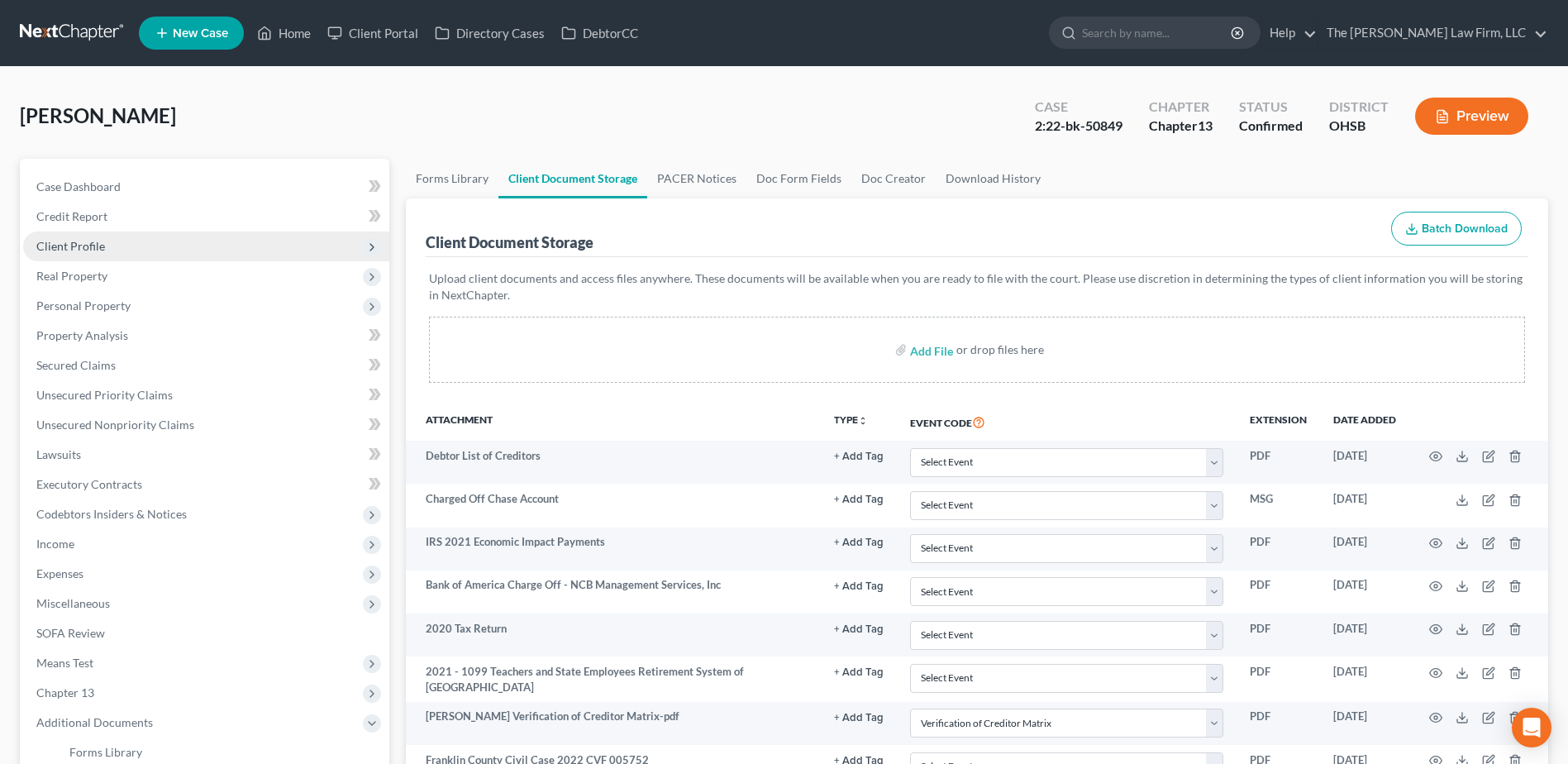
click at [78, 242] on span "Client Profile" at bounding box center [71, 245] width 69 height 14
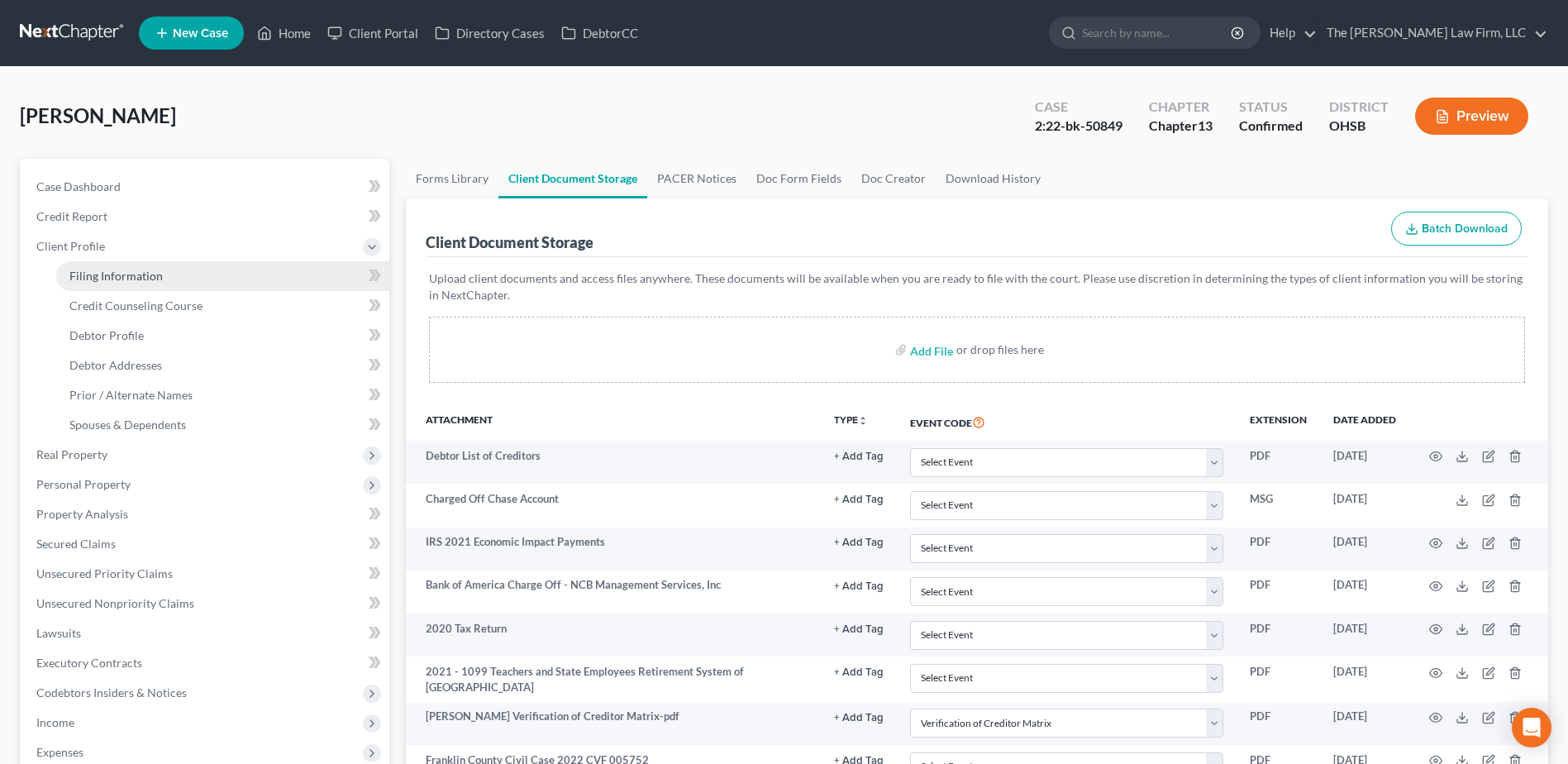
click at [100, 272] on span "Filing Information" at bounding box center [116, 275] width 93 height 14
select select "1"
select select "0"
select select "3"
select select "62"
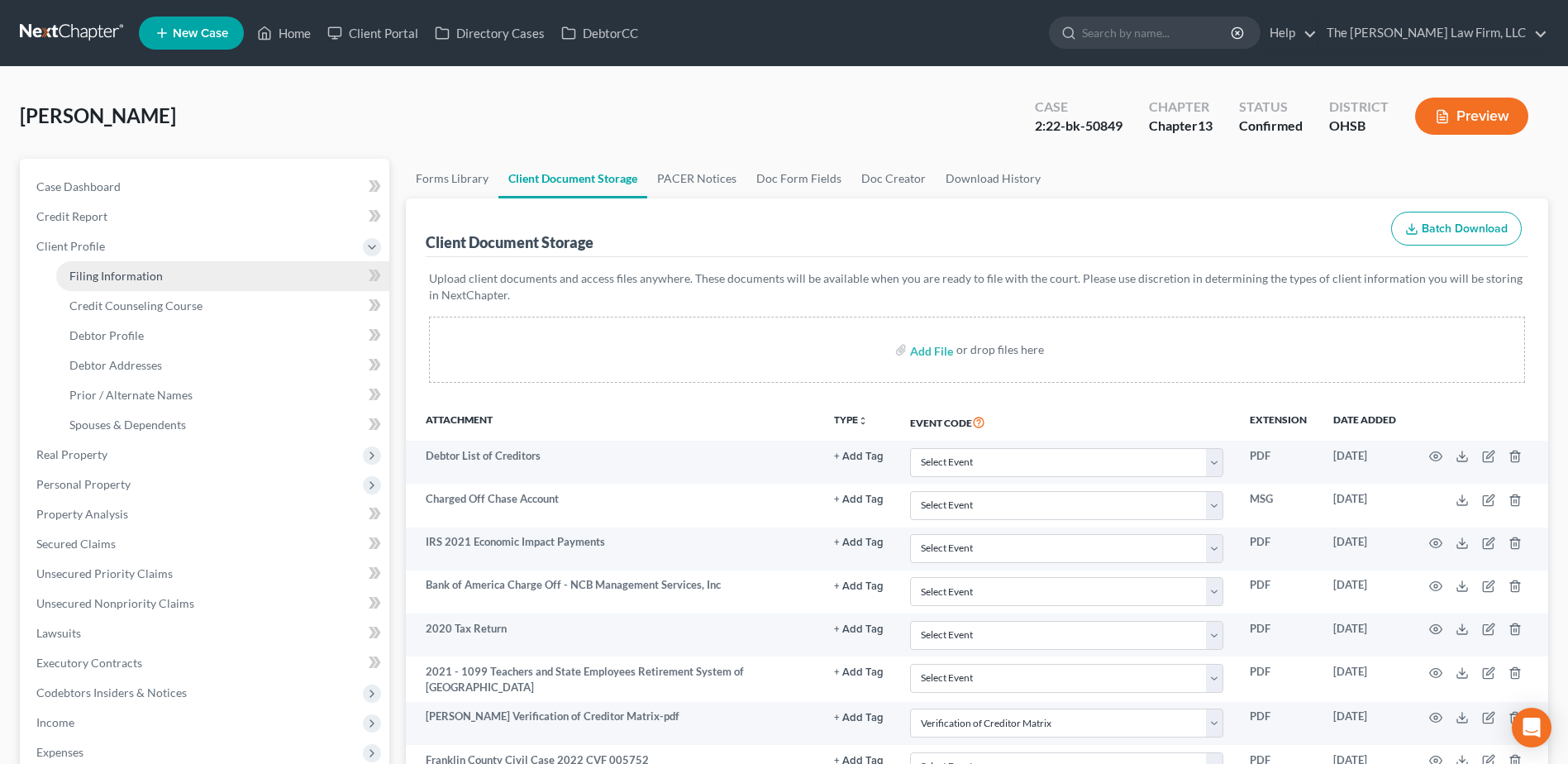
select select "0"
select select "36"
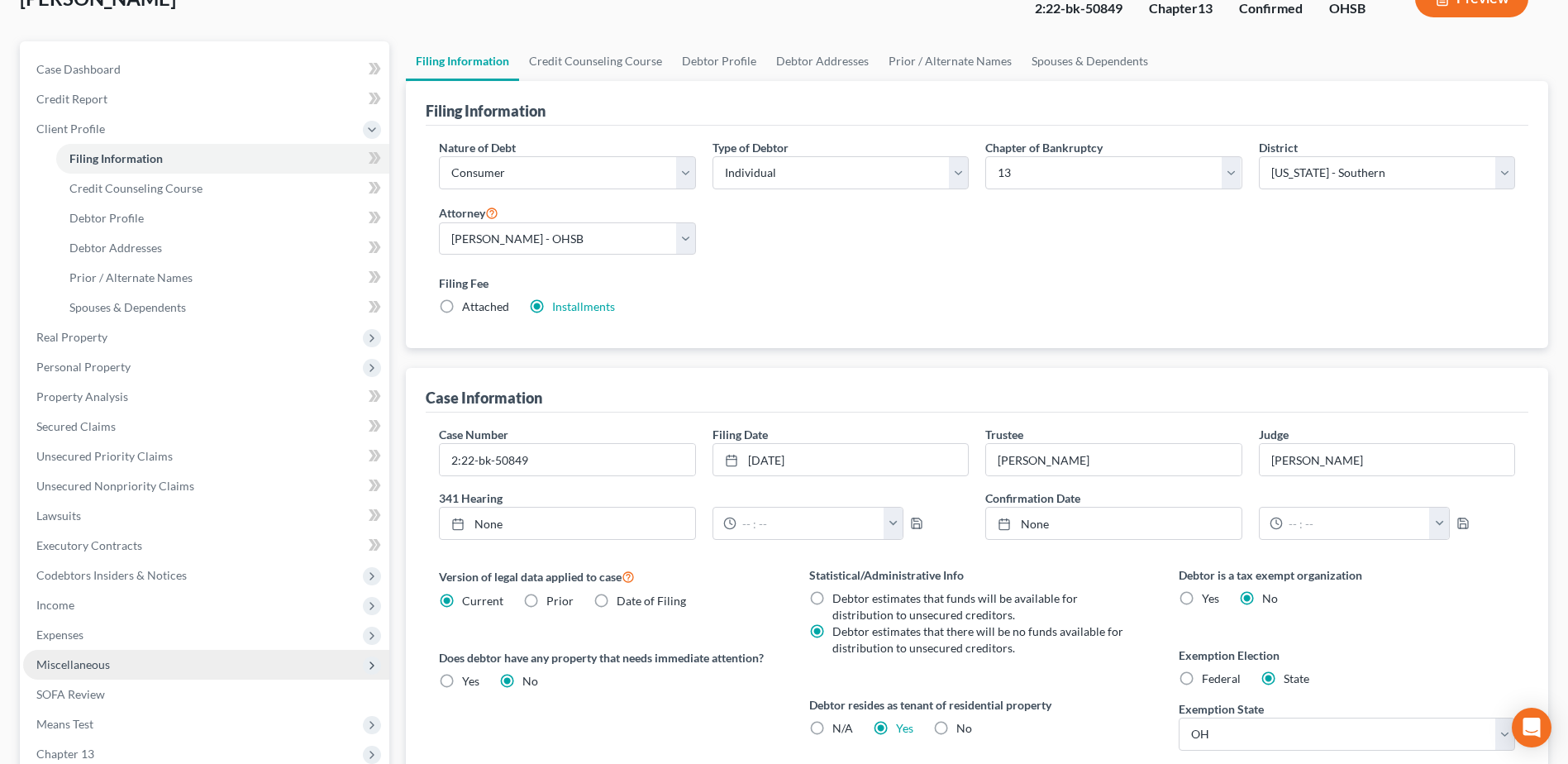
scroll to position [330, 0]
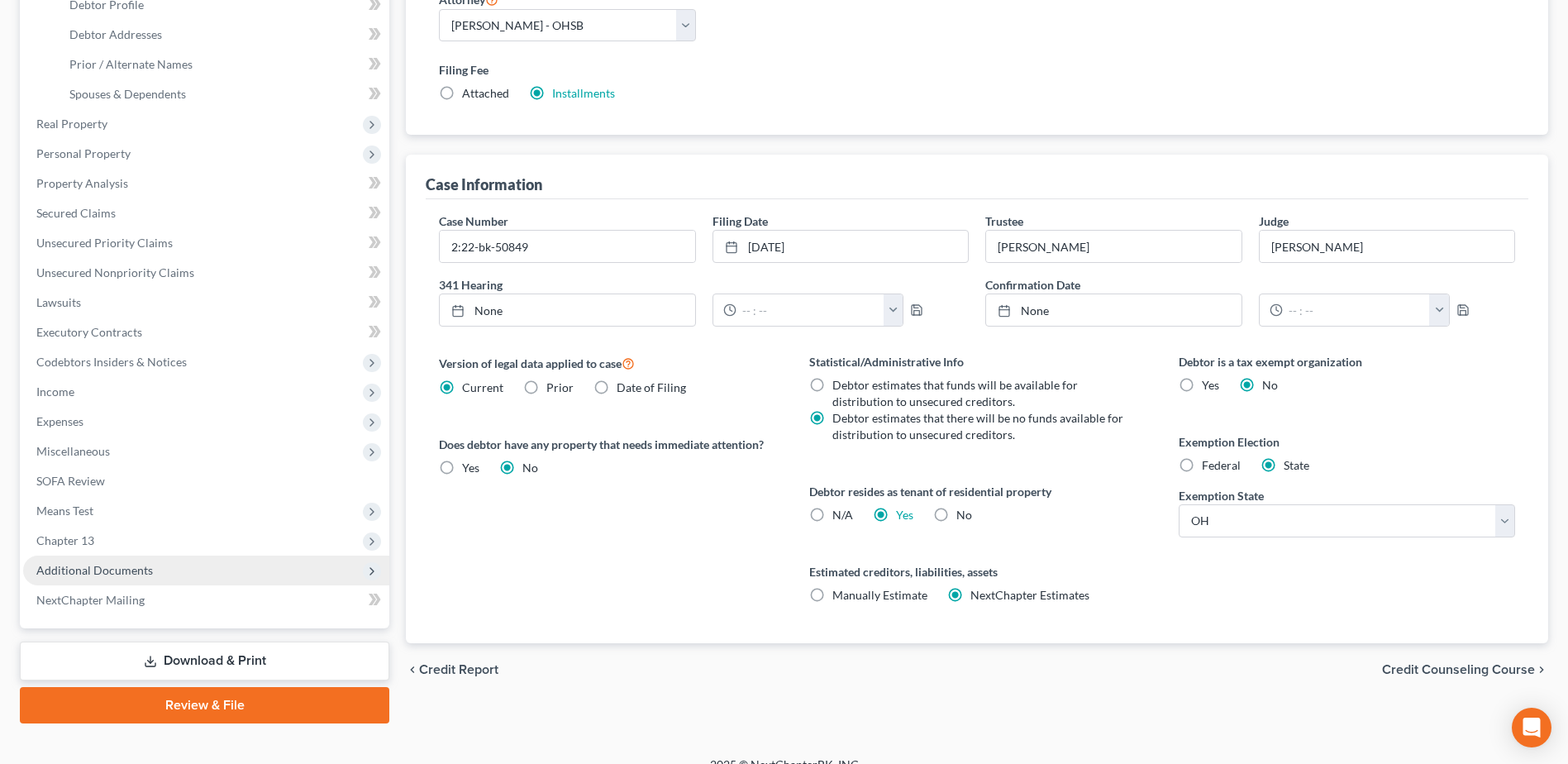
click at [132, 569] on span "Additional Documents" at bounding box center [94, 569] width 117 height 14
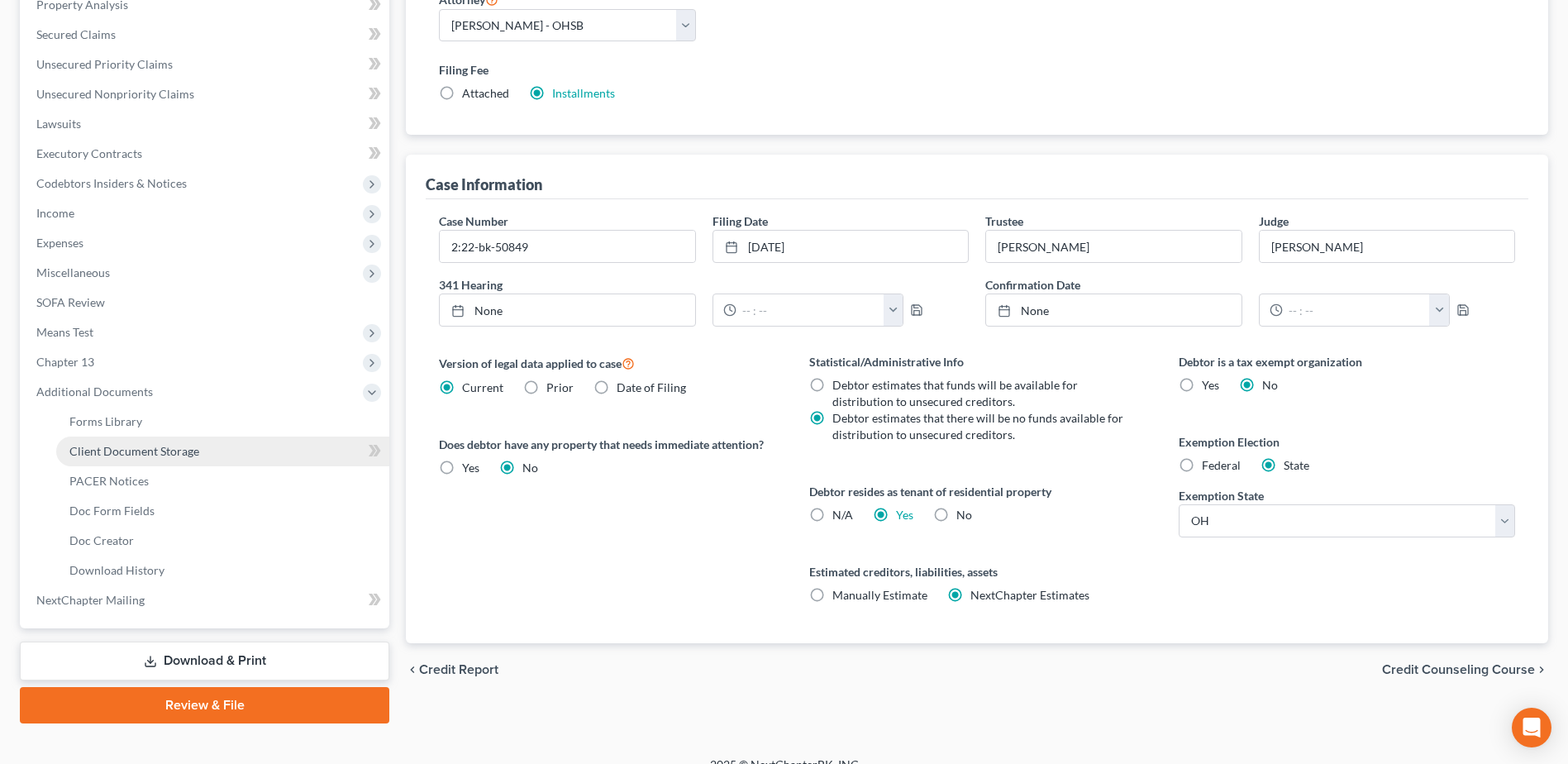
click at [131, 460] on link "Client Document Storage" at bounding box center [222, 451] width 333 height 30
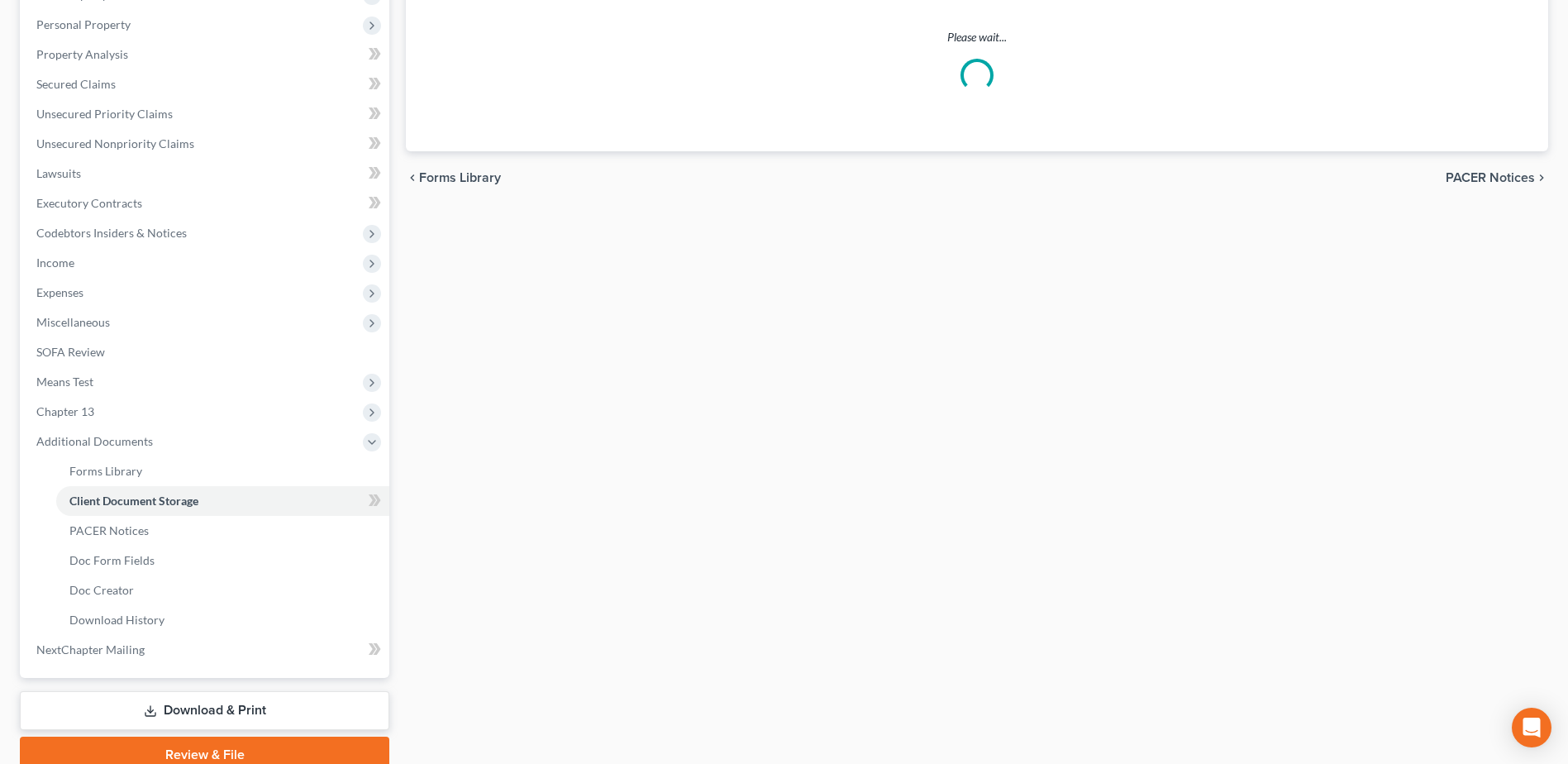
scroll to position [24, 0]
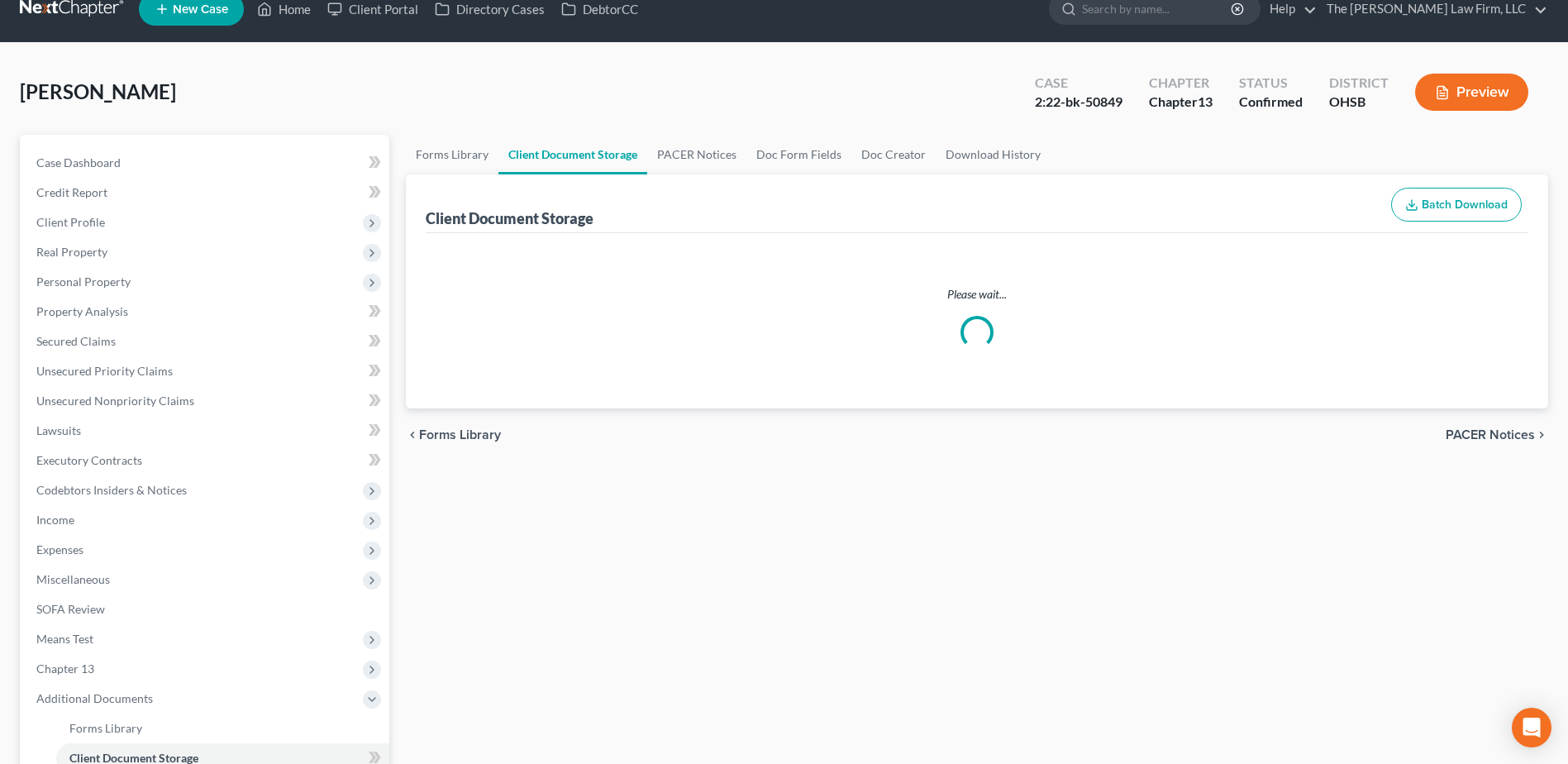
select select "61"
select select "7"
select select "37"
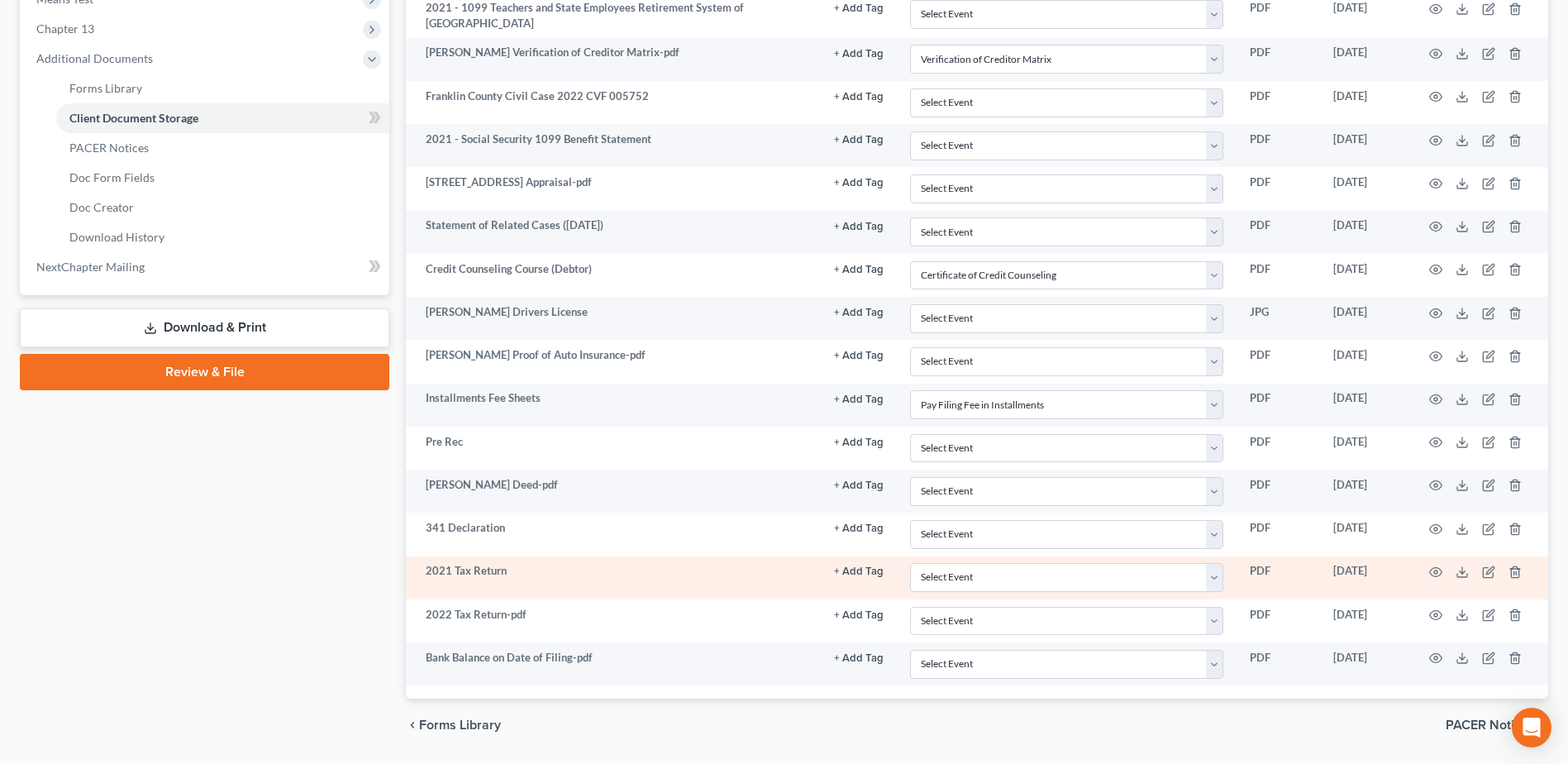
scroll to position [713, 0]
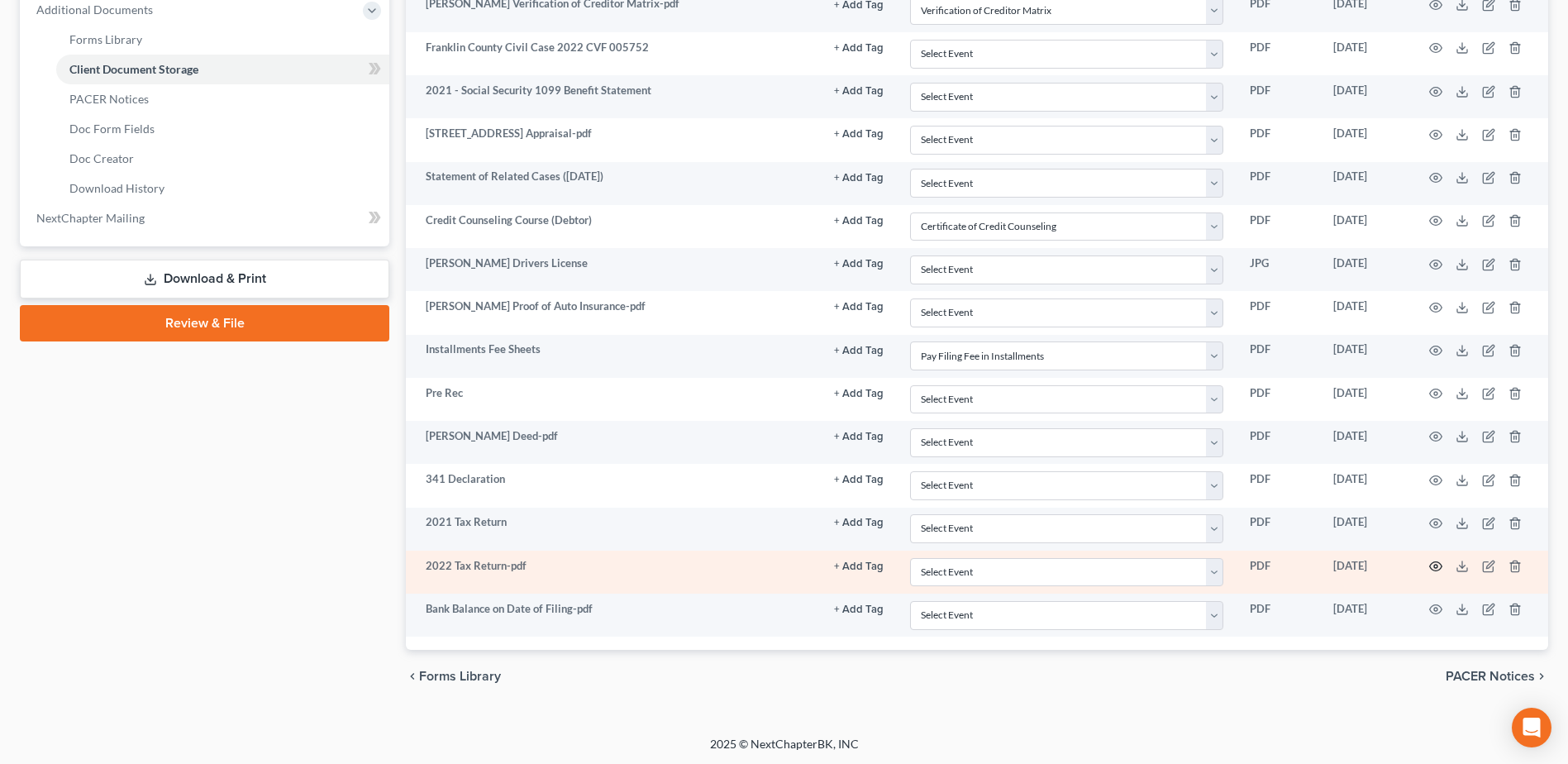
click at [1438, 568] on icon "button" at bounding box center [1436, 567] width 12 height 9
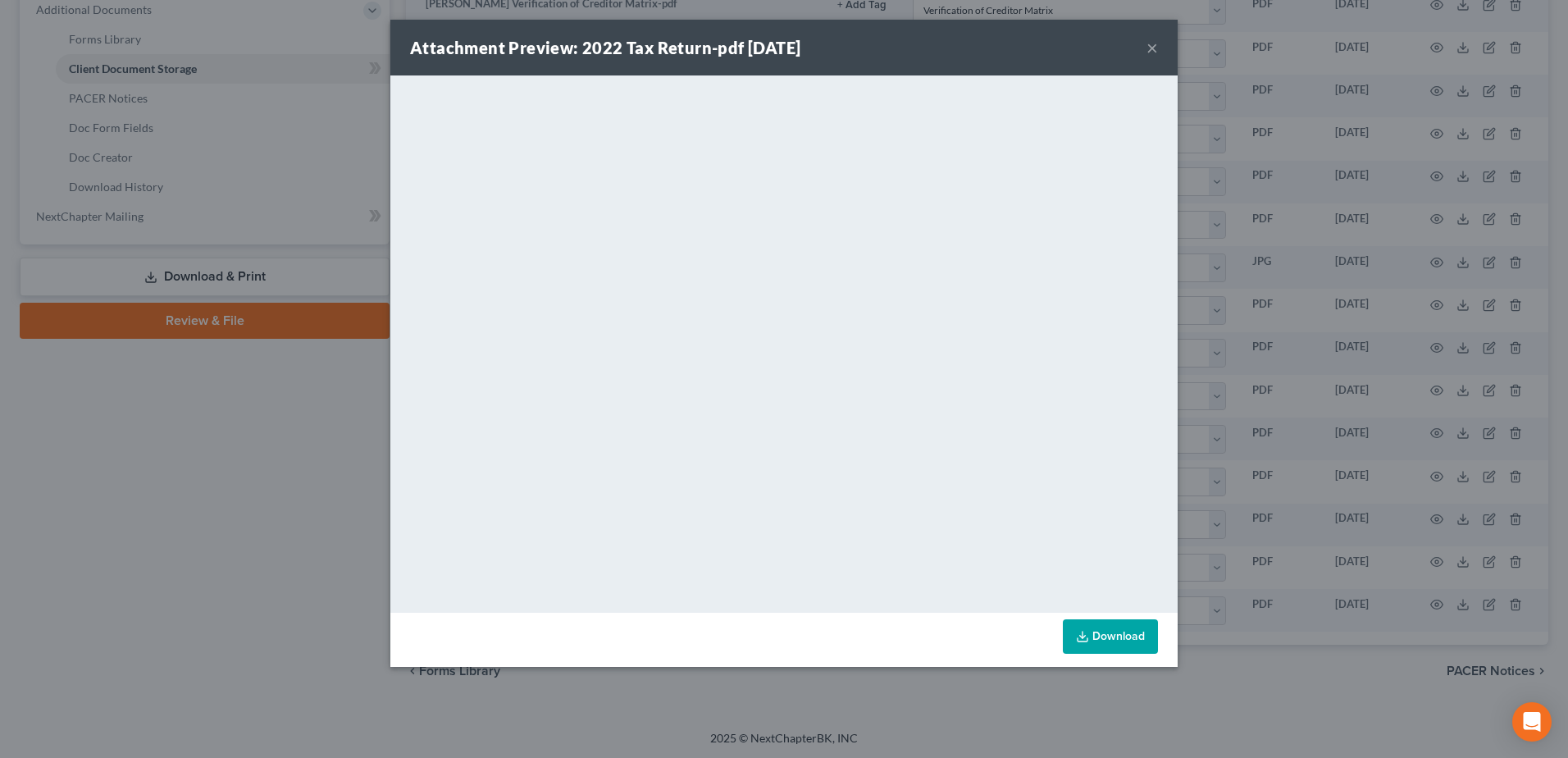
click at [1158, 46] on div "Attachment Preview: 2022 Tax Return-pdf 06/07/2023 ×" at bounding box center [784, 47] width 788 height 56
click at [1150, 47] on button "×" at bounding box center [1152, 47] width 11 height 19
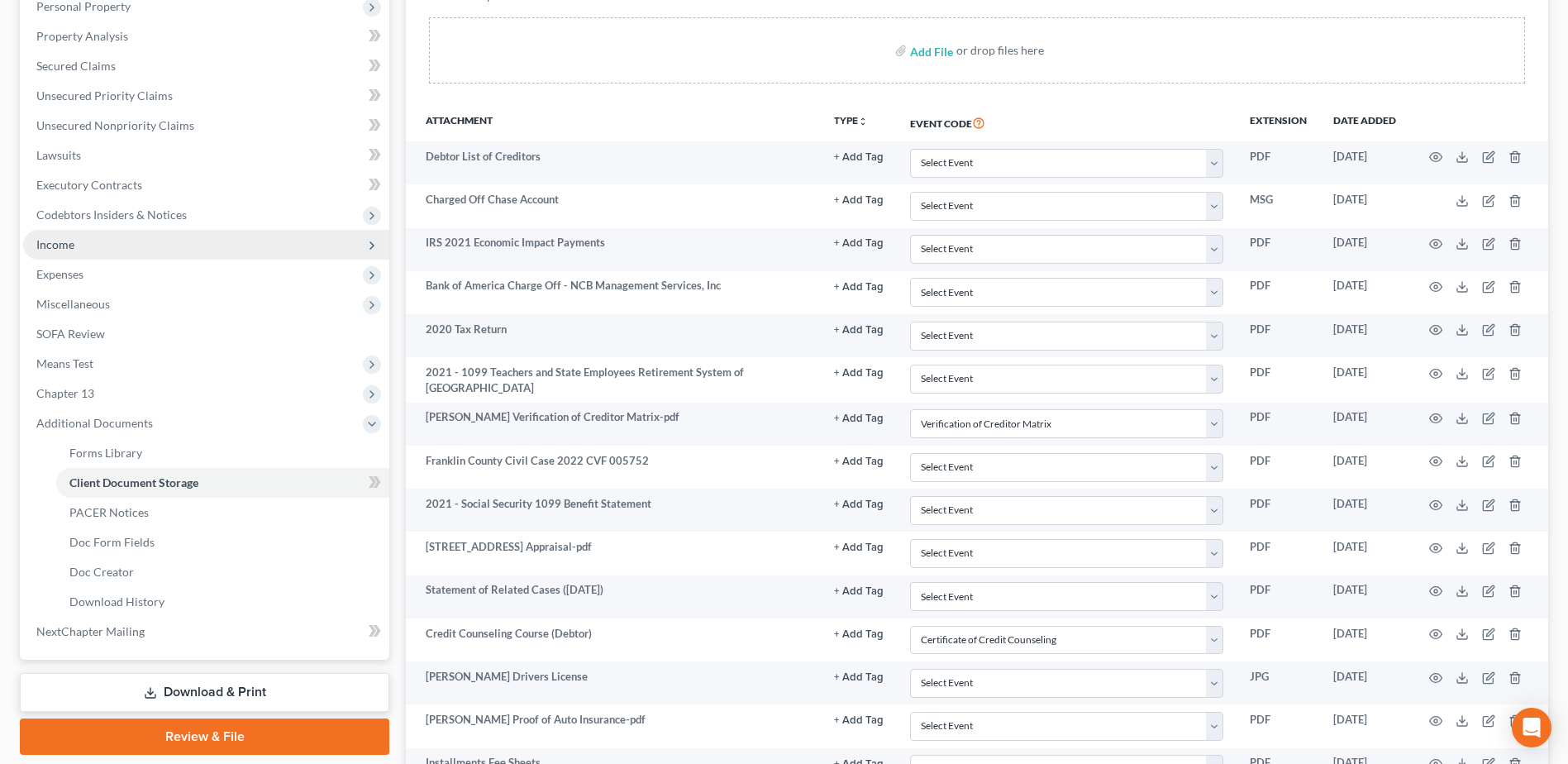
scroll to position [0, 0]
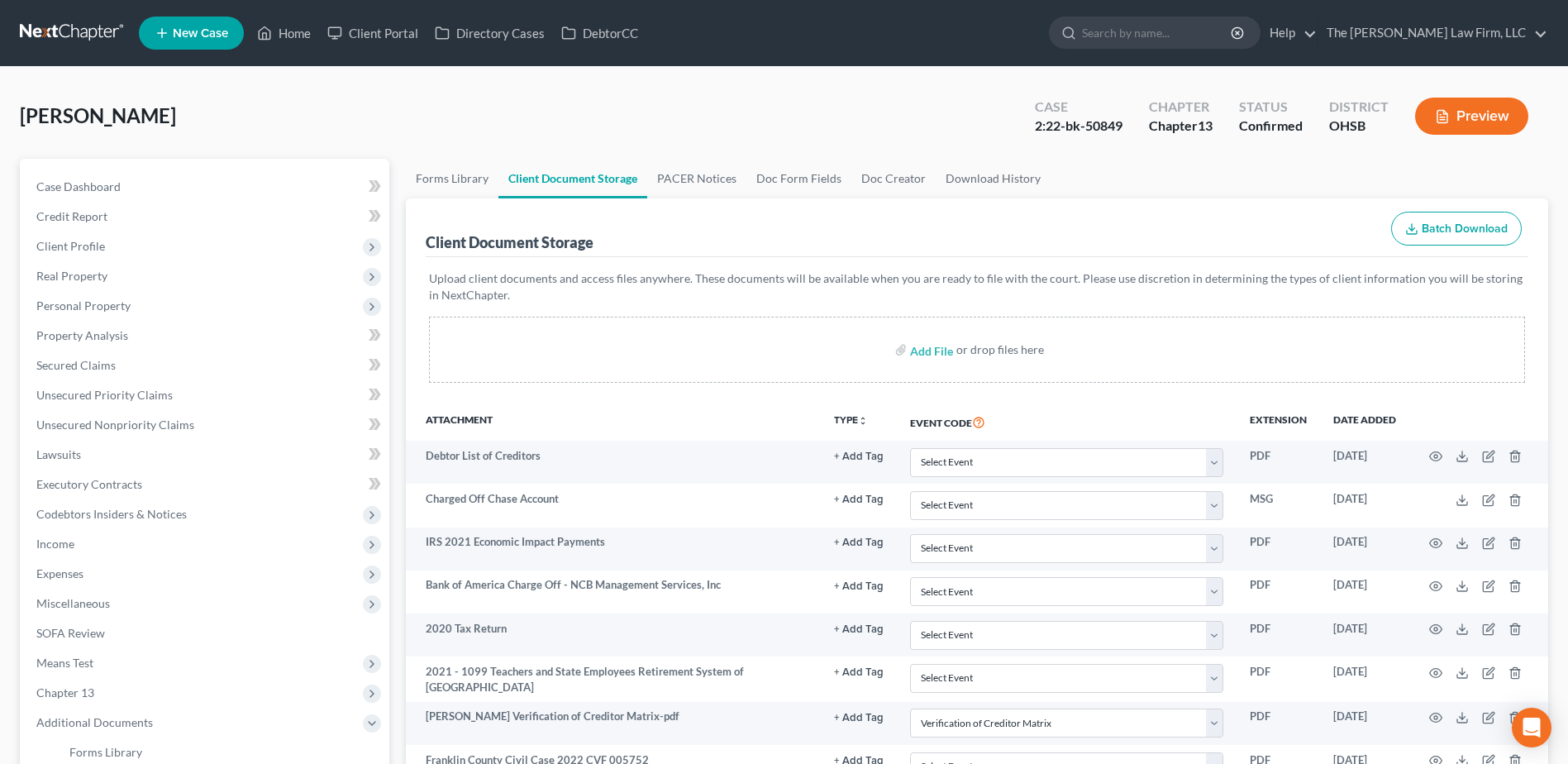
click at [67, 39] on link at bounding box center [72, 33] width 105 height 30
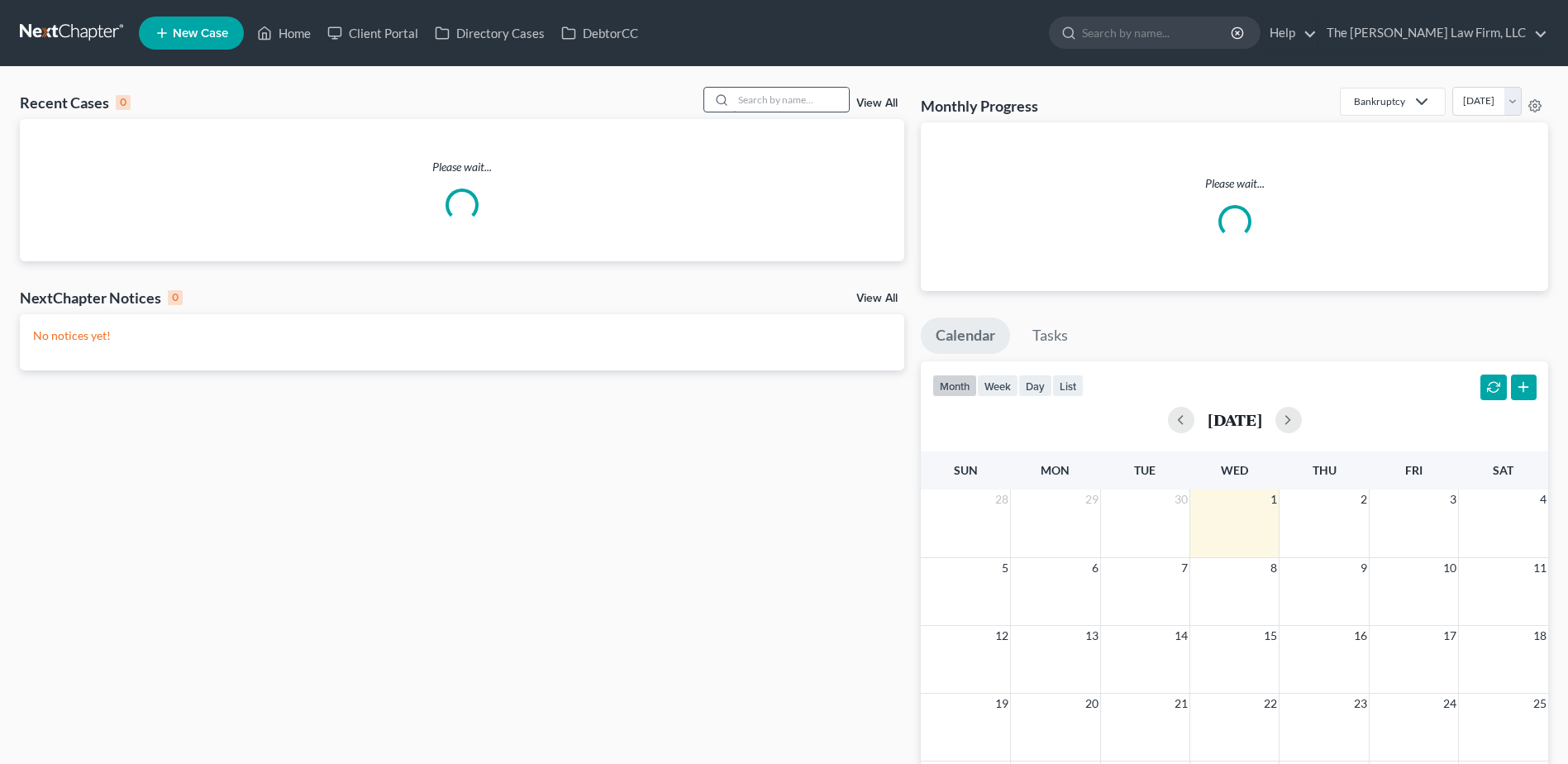
click at [783, 97] on input "search" at bounding box center [791, 100] width 116 height 24
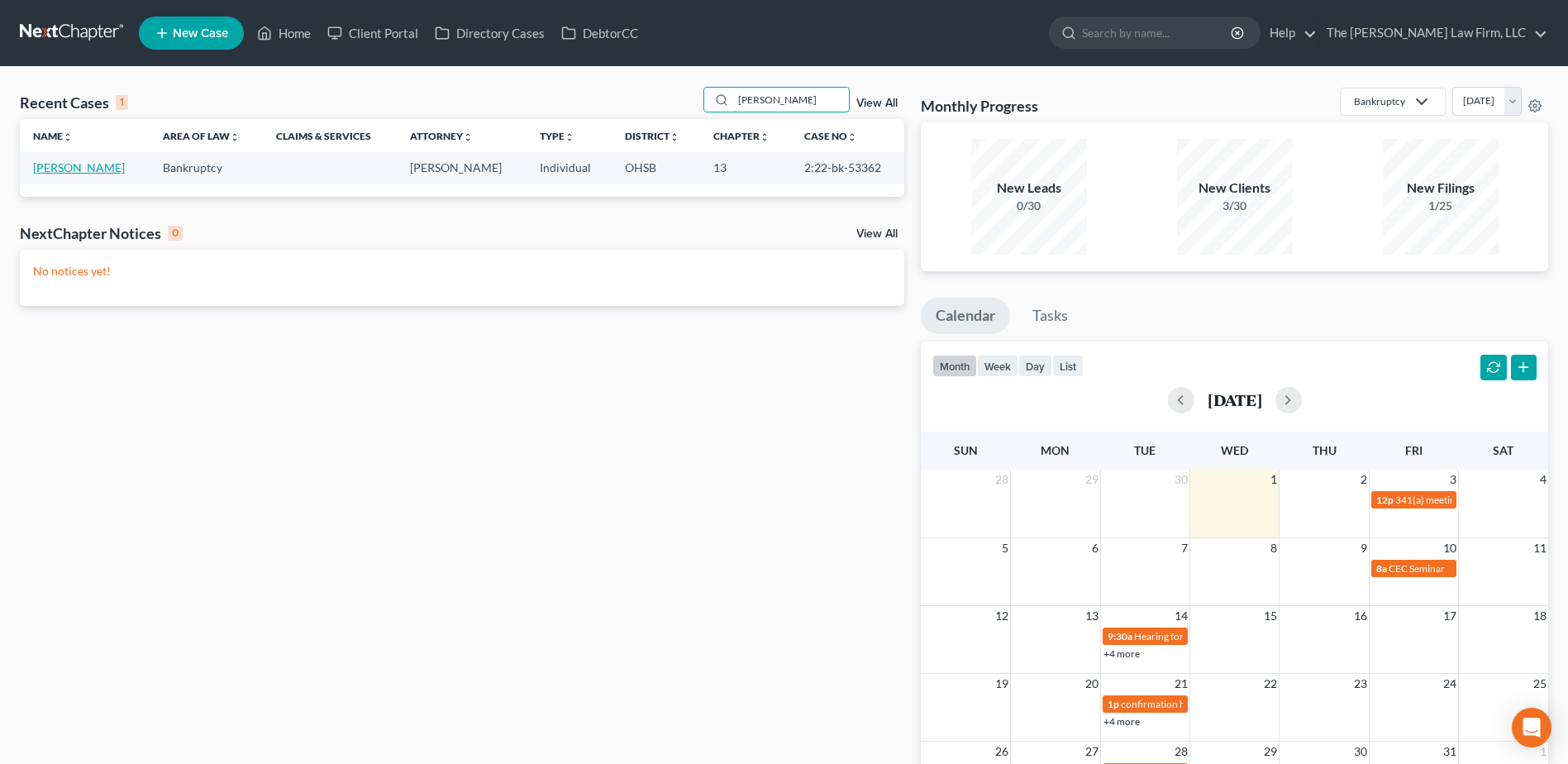
type input "[PERSON_NAME]"
click at [78, 161] on link "[PERSON_NAME]" at bounding box center [78, 167] width 91 height 14
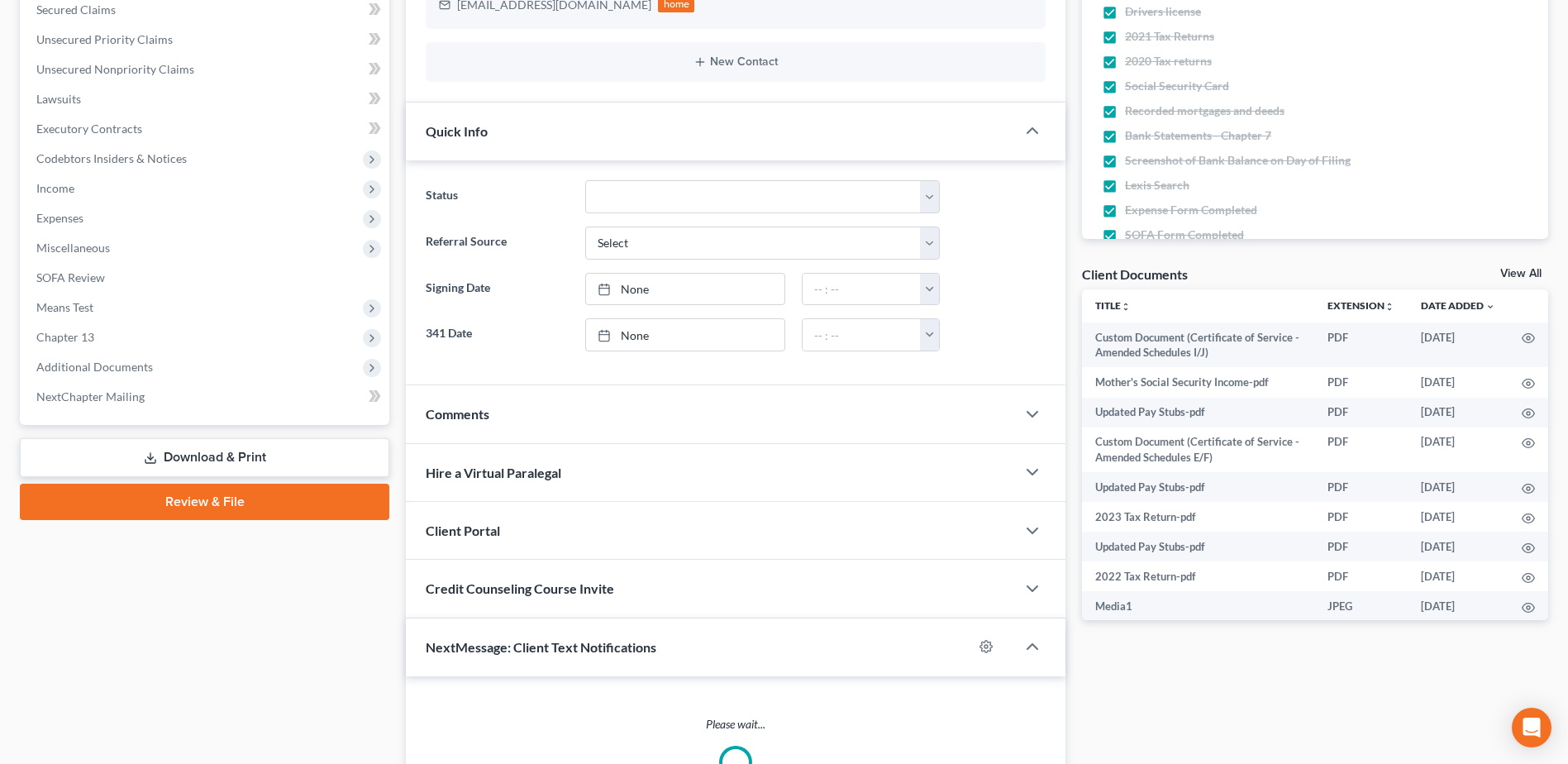
scroll to position [413, 0]
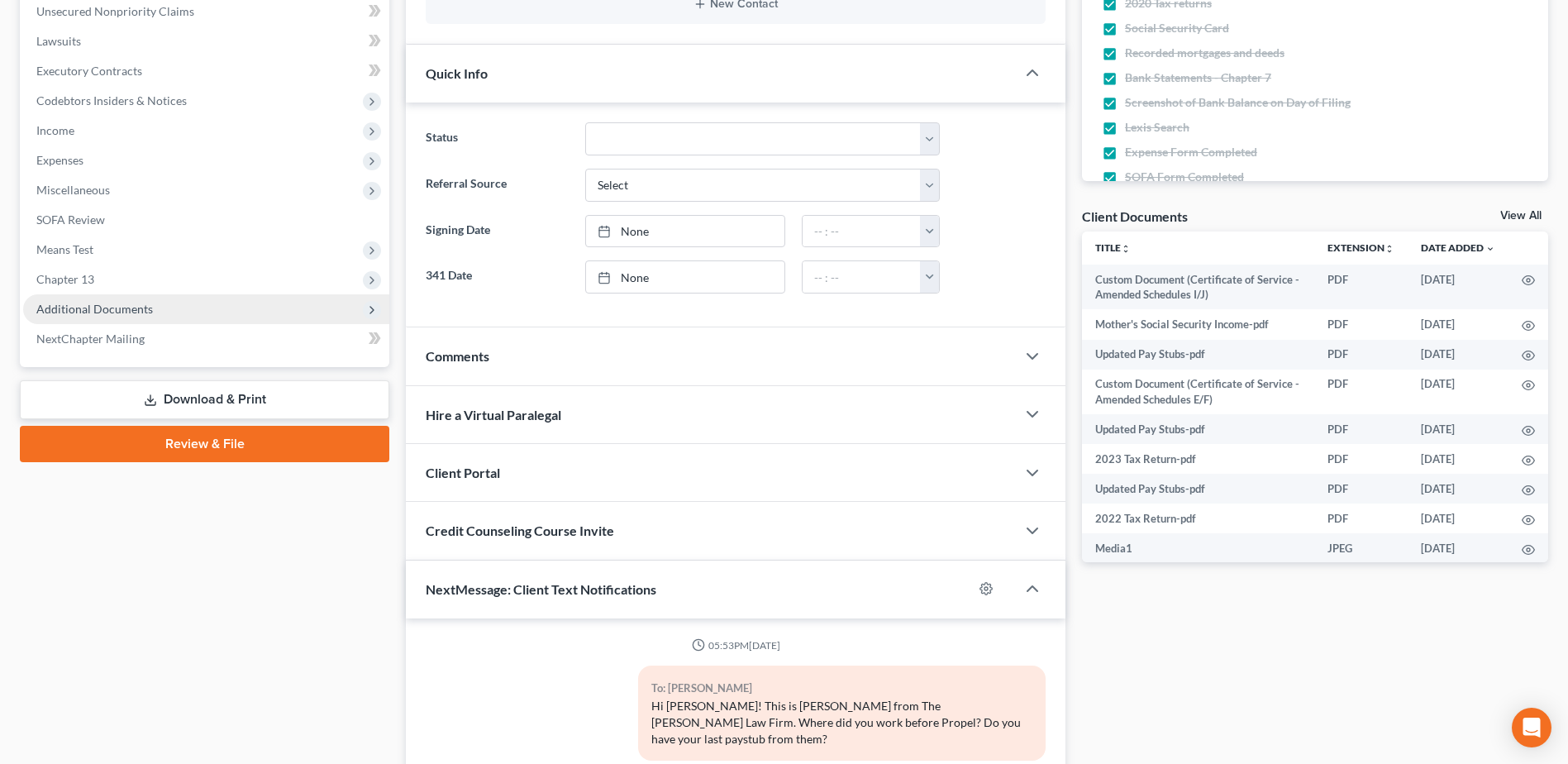
click at [132, 315] on span "Additional Documents" at bounding box center [94, 308] width 117 height 14
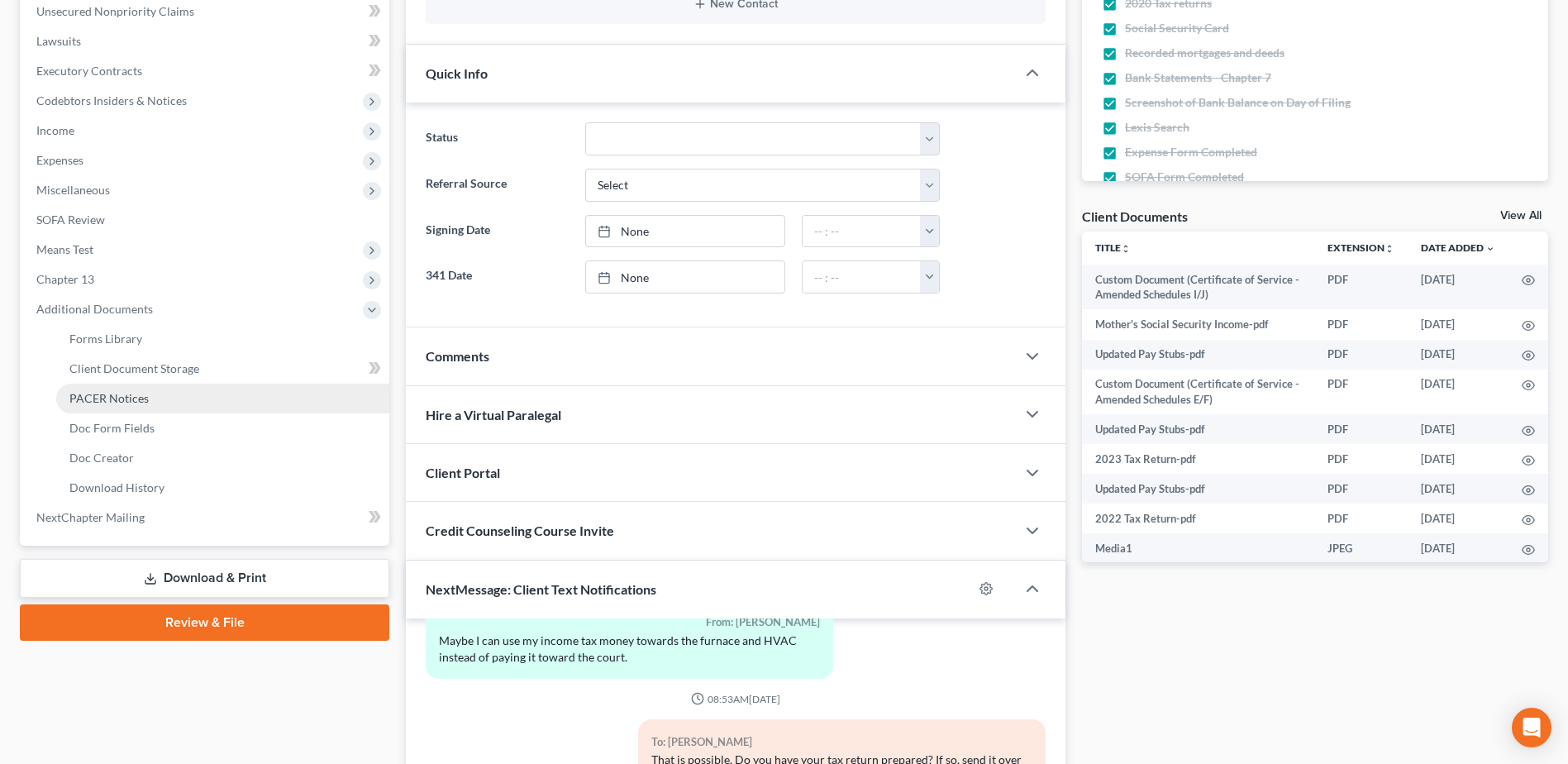
click at [117, 396] on span "PACER Notices" at bounding box center [108, 397] width 79 height 14
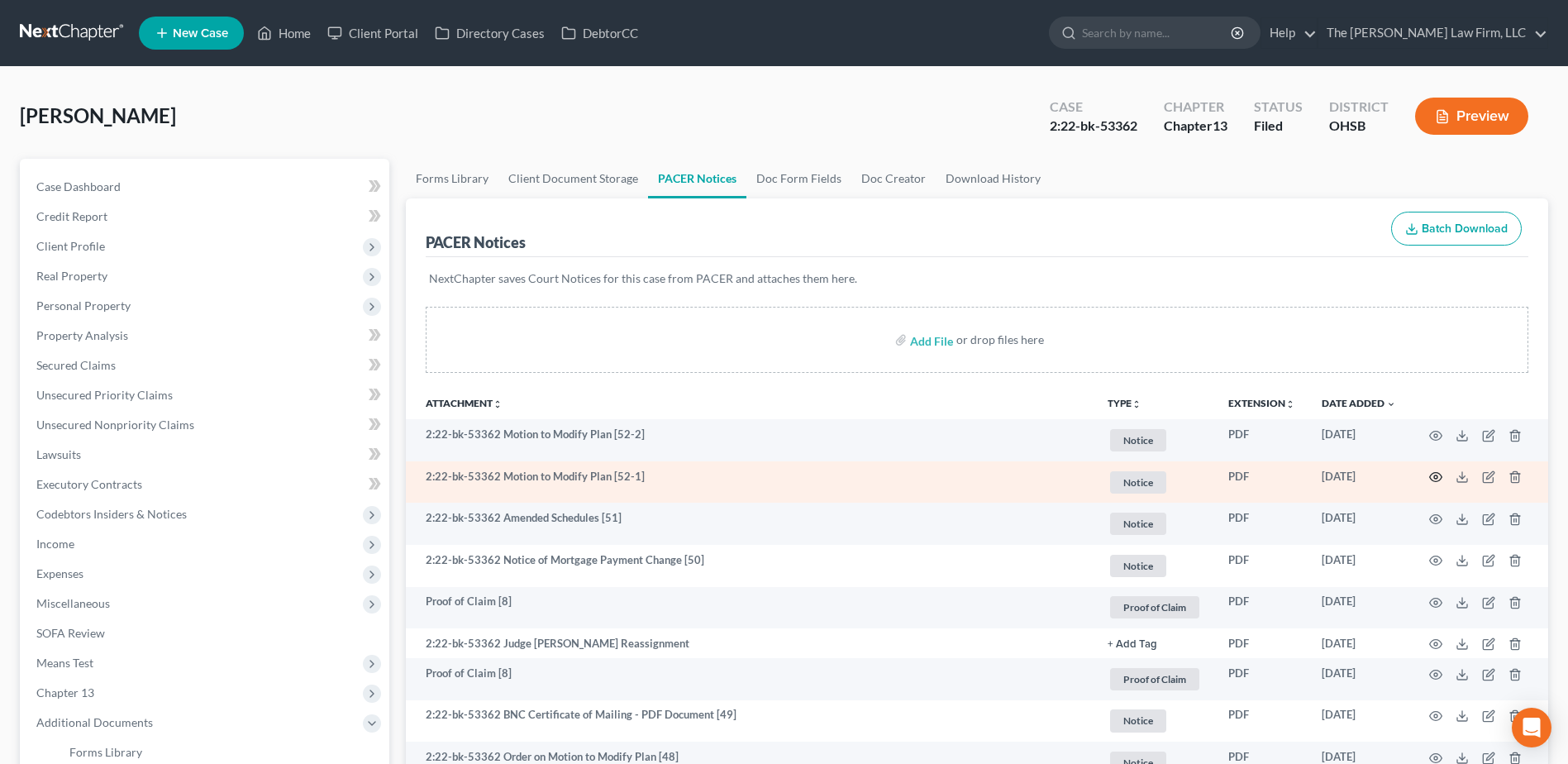
click at [1432, 476] on icon "button" at bounding box center [1436, 477] width 13 height 13
